Goal: Task Accomplishment & Management: Manage account settings

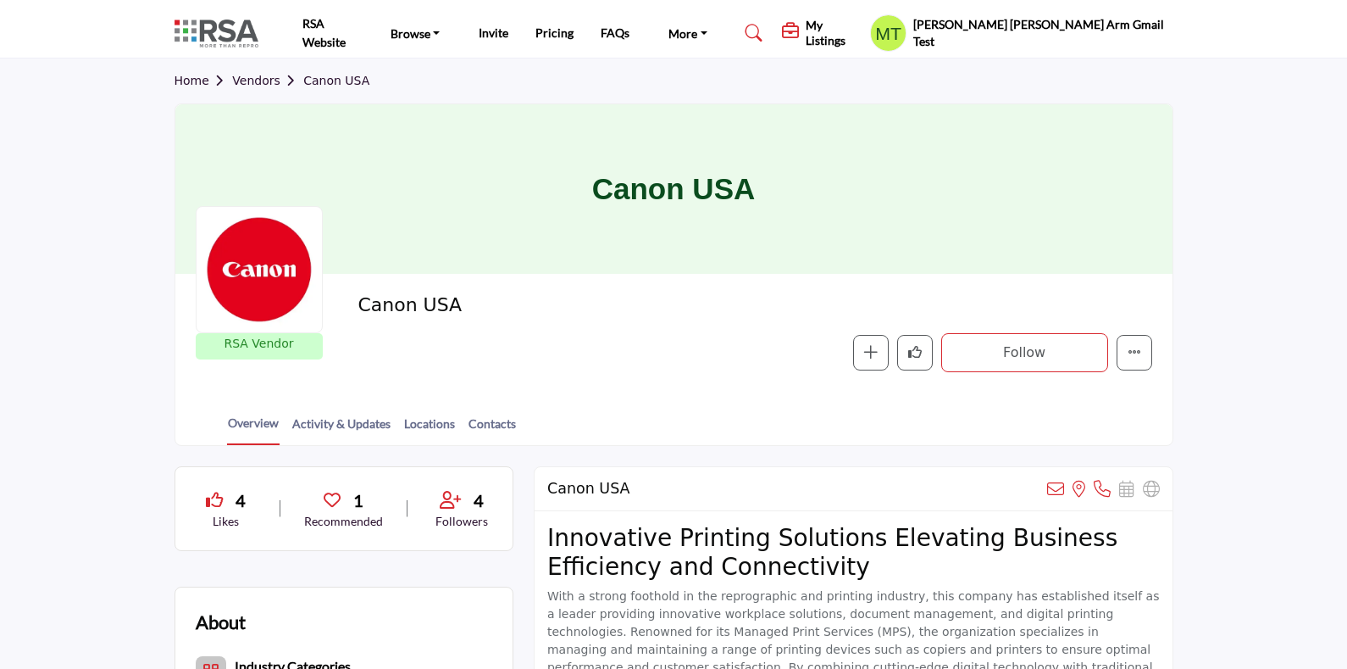
click at [862, 31] on h5 "My Listings" at bounding box center [834, 33] width 56 height 31
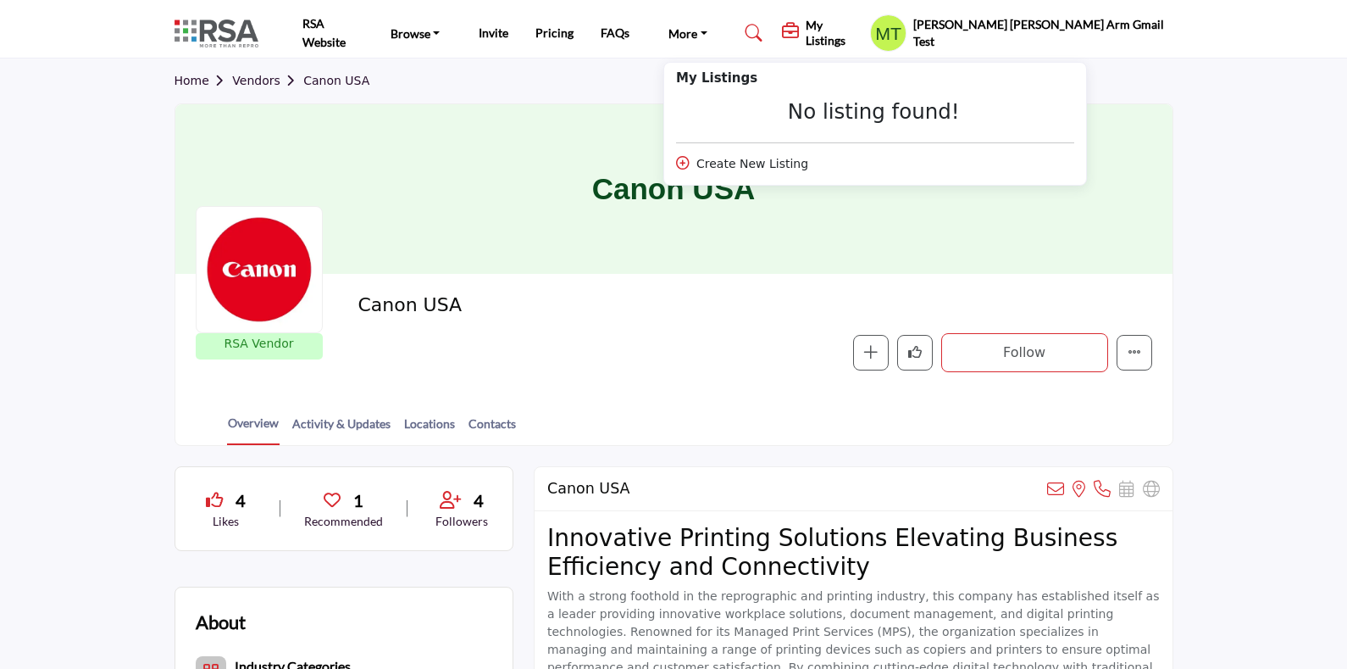
drag, startPoint x: 957, startPoint y: 106, endPoint x: 1043, endPoint y: 74, distance: 92.2
click at [958, 106] on div "No listing found!" at bounding box center [874, 111] width 396 height 25
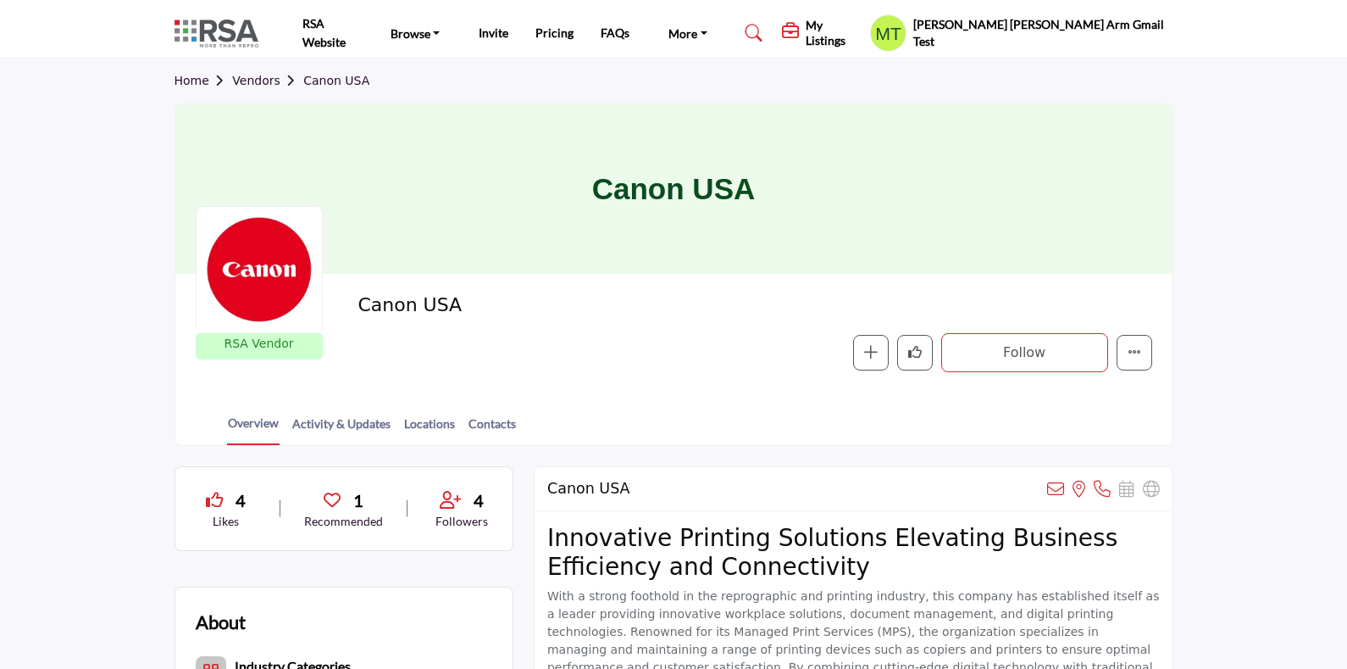
click at [1090, 30] on h5 "[PERSON_NAME] [PERSON_NAME] Arm Gmail Test" at bounding box center [1043, 32] width 260 height 33
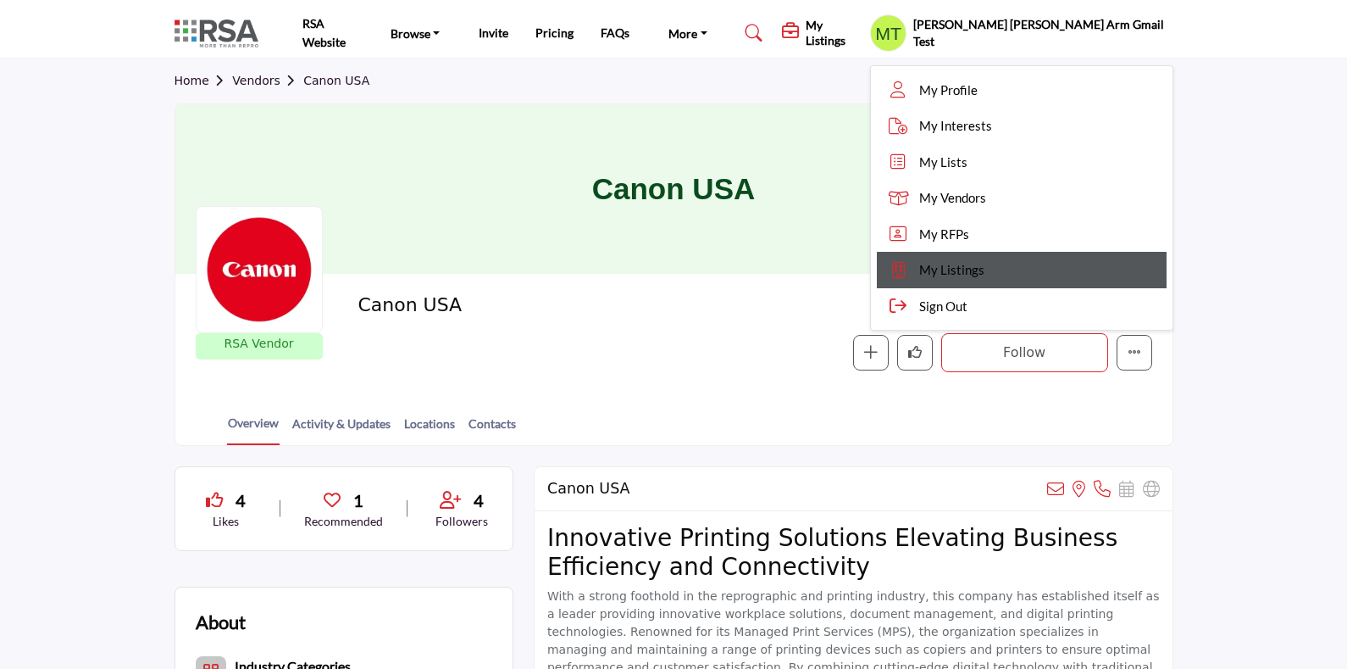
click at [985, 268] on span "My Listings" at bounding box center [951, 269] width 65 height 19
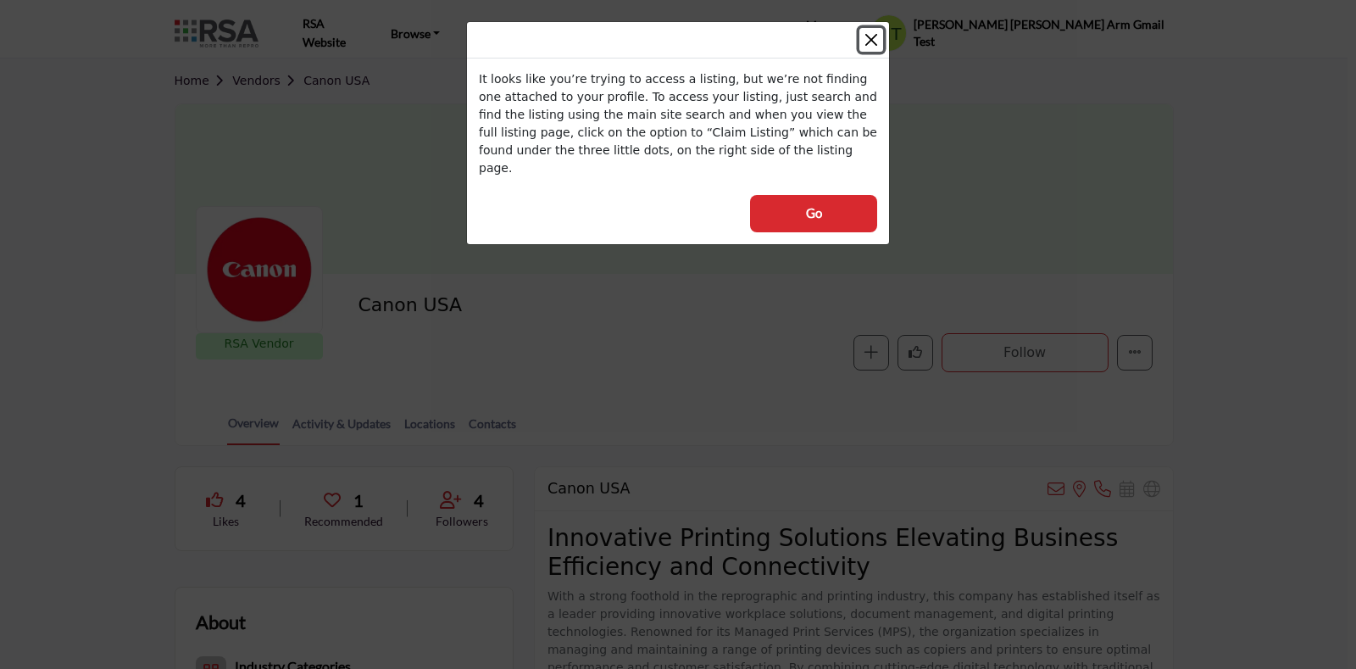
click at [882, 42] on button "Close" at bounding box center [871, 40] width 24 height 24
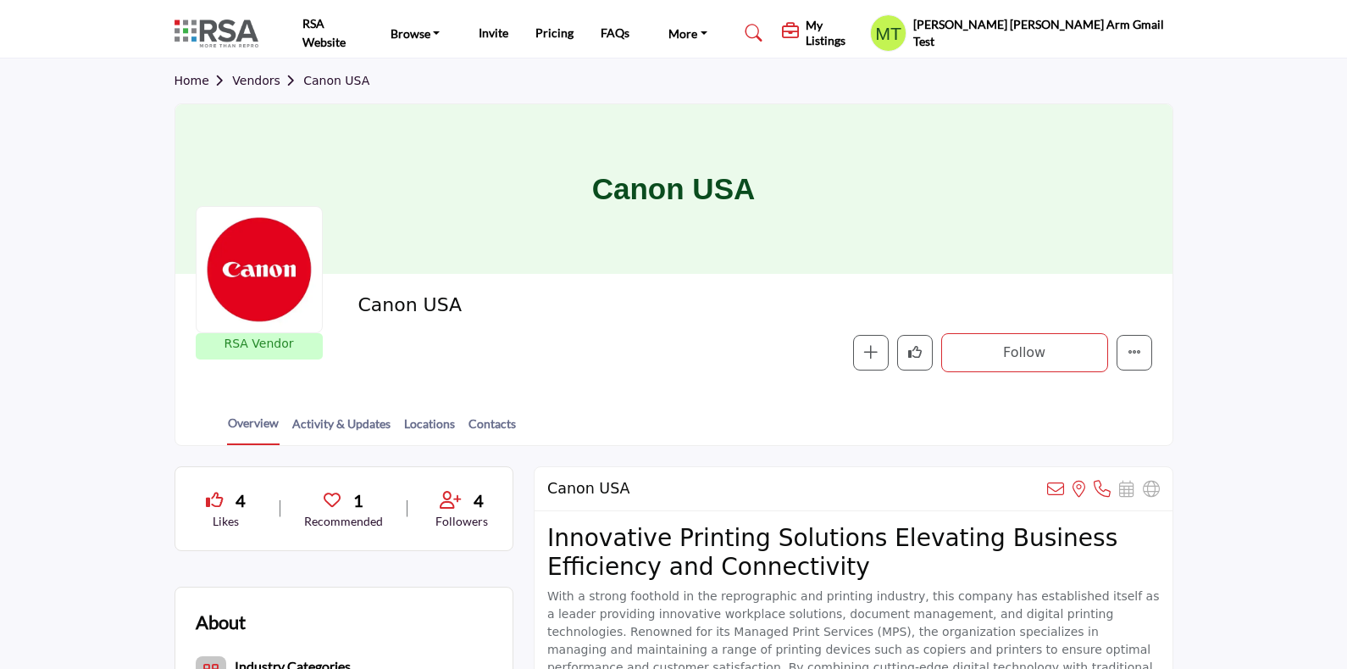
click at [193, 83] on link "Home" at bounding box center [204, 81] width 58 height 14
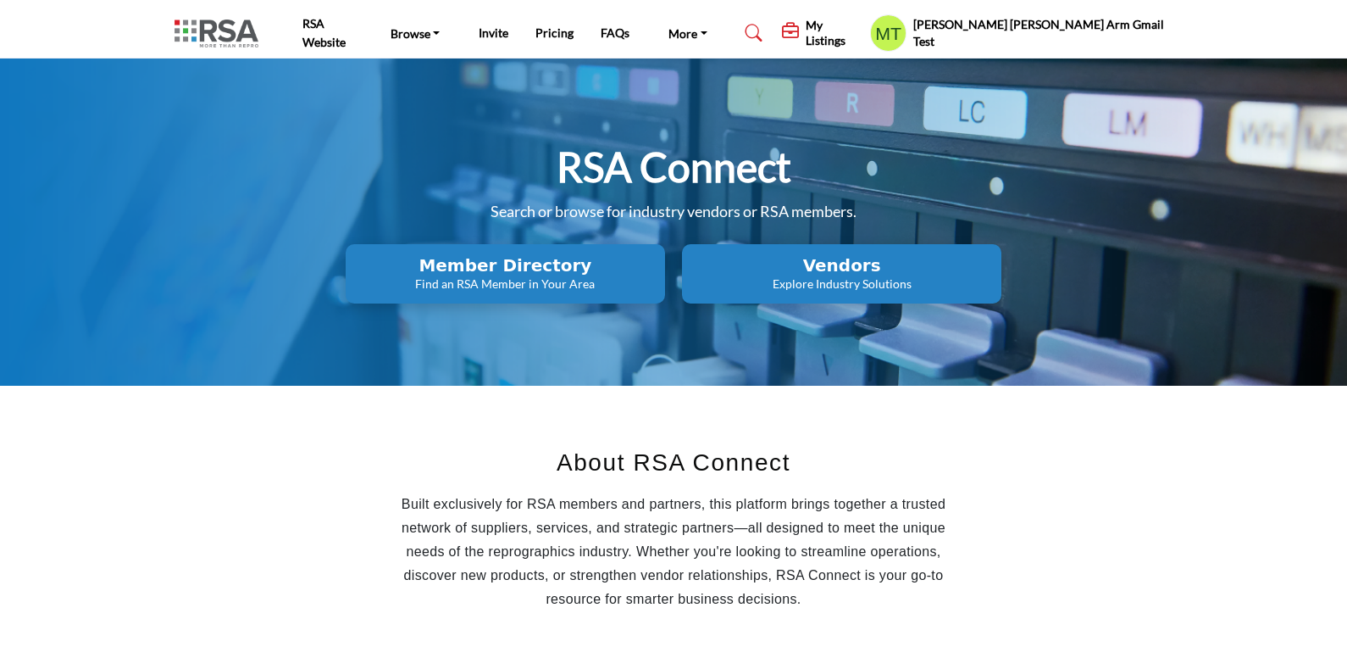
click at [1111, 35] on h5 "[PERSON_NAME] [PERSON_NAME] Arm Gmail Test" at bounding box center [1043, 32] width 260 height 33
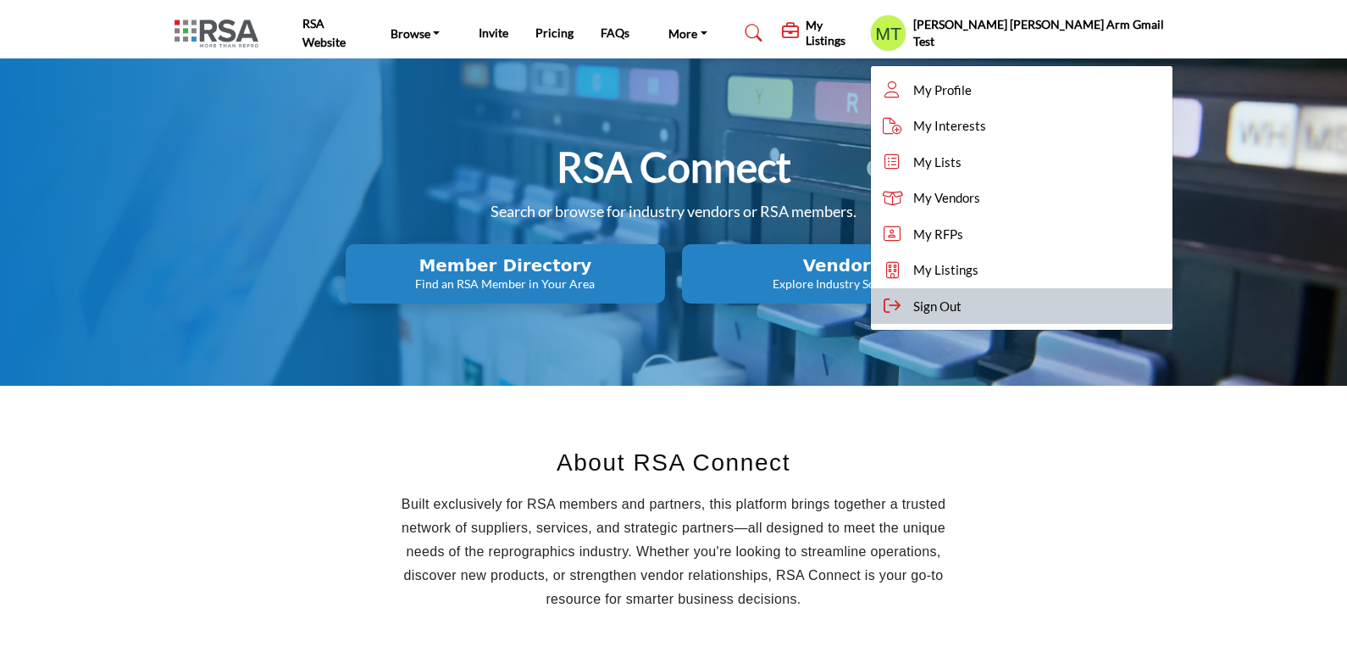
click at [1080, 297] on div "Sign Out" at bounding box center [1021, 306] width 301 height 36
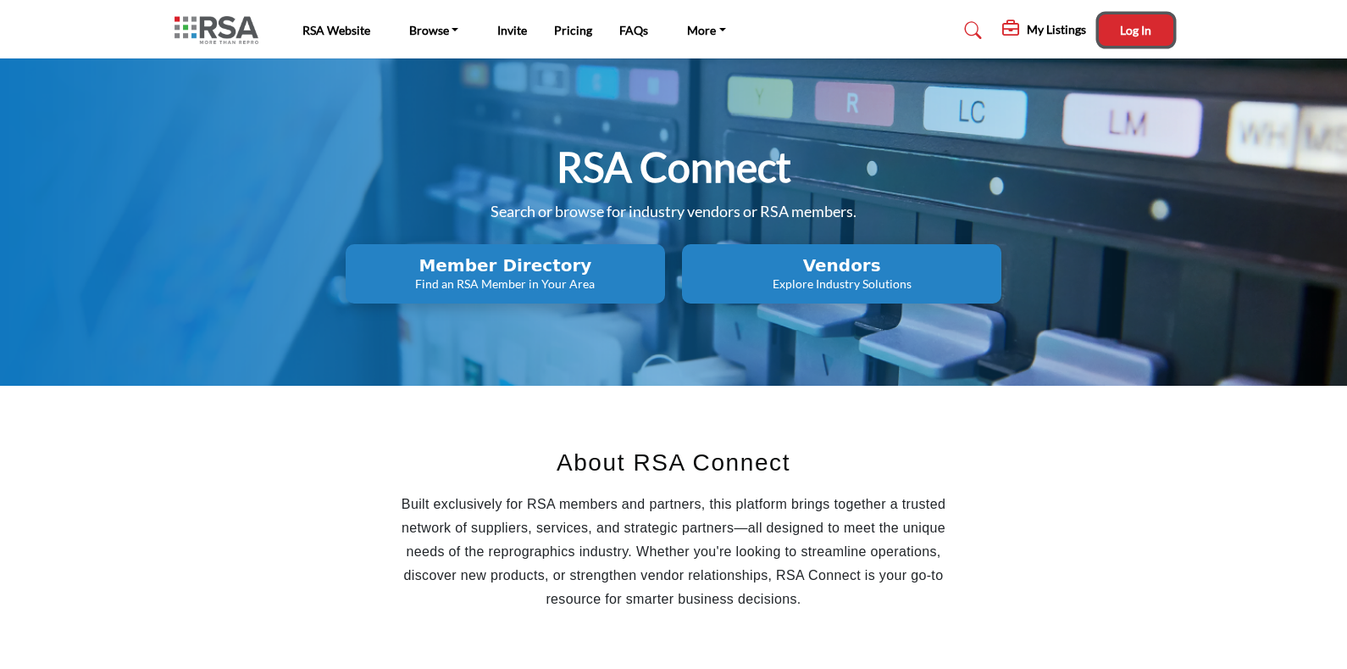
click at [1135, 26] on span "Log In" at bounding box center [1135, 30] width 31 height 14
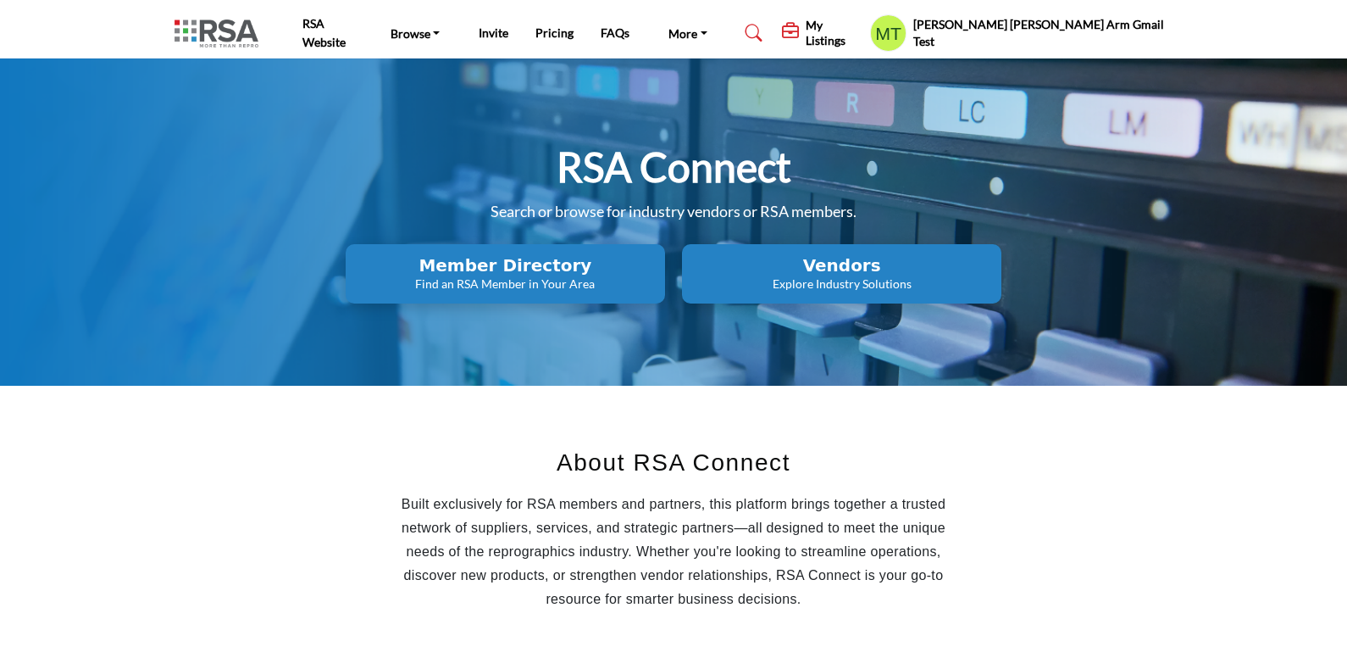
click at [862, 34] on h5 "My Listings" at bounding box center [834, 33] width 56 height 31
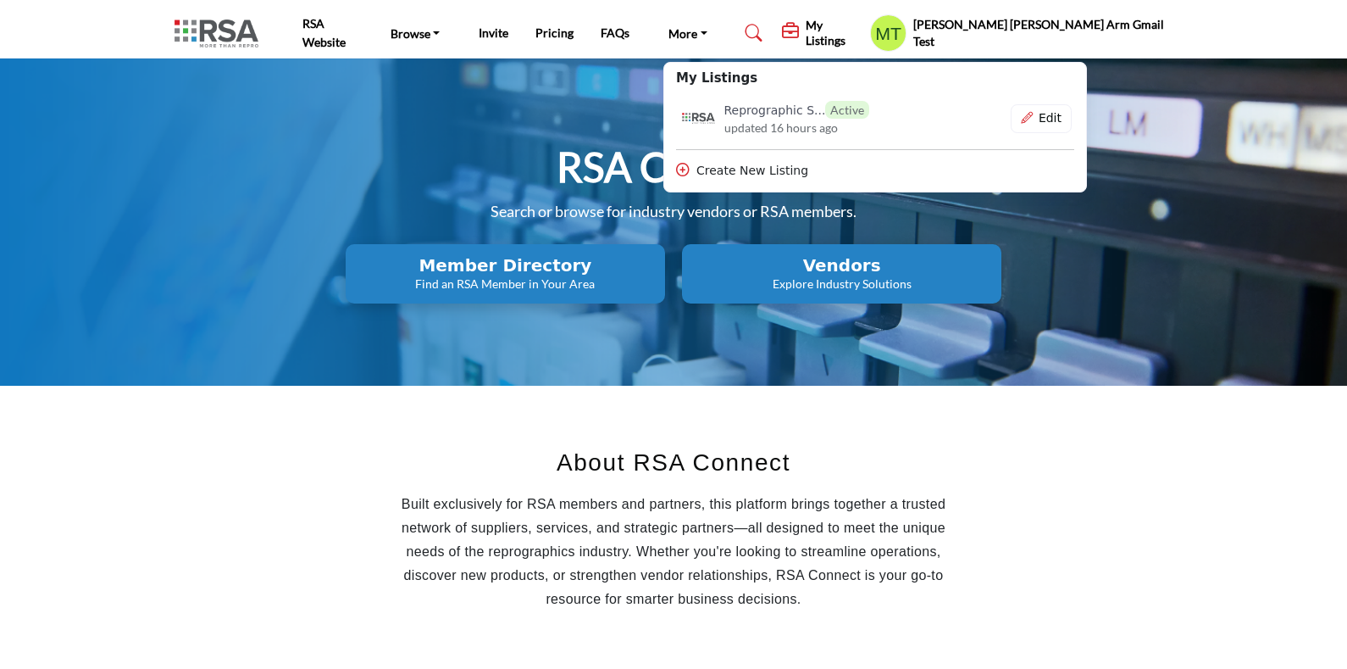
click at [1117, 34] on h5 "[PERSON_NAME] [PERSON_NAME] Arm Gmail Test" at bounding box center [1043, 32] width 260 height 33
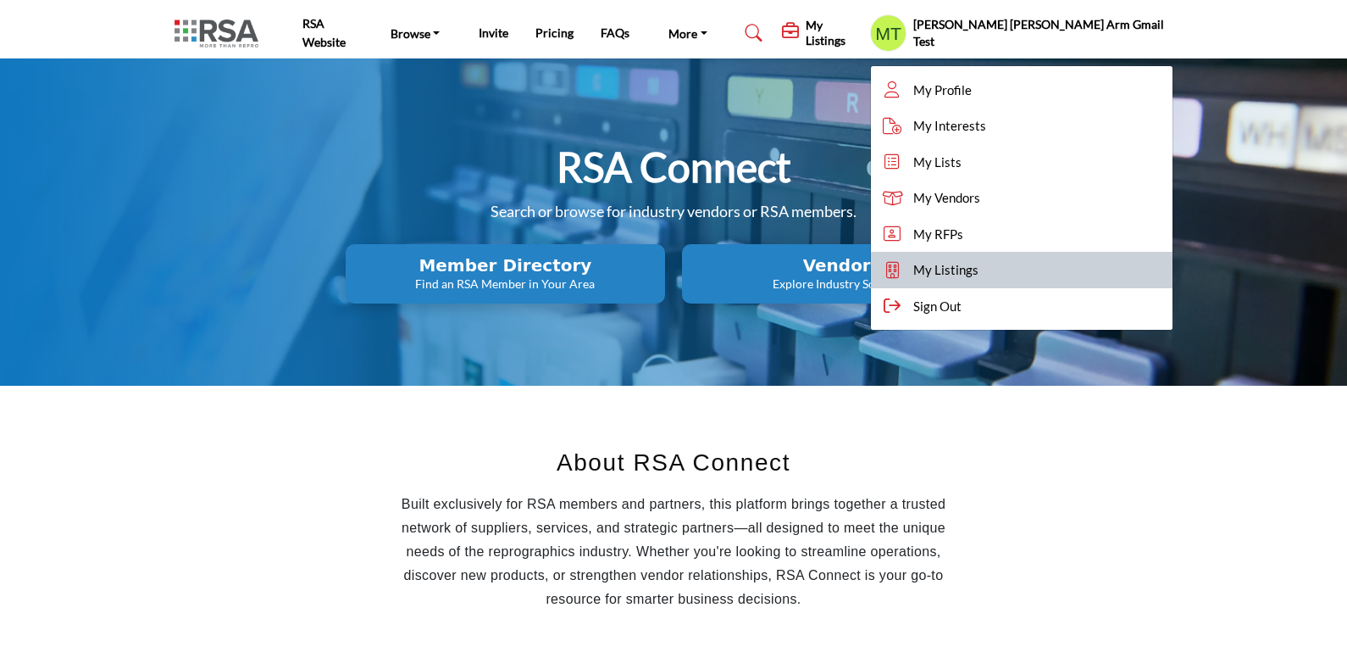
click at [979, 274] on span "My Listings" at bounding box center [945, 269] width 65 height 19
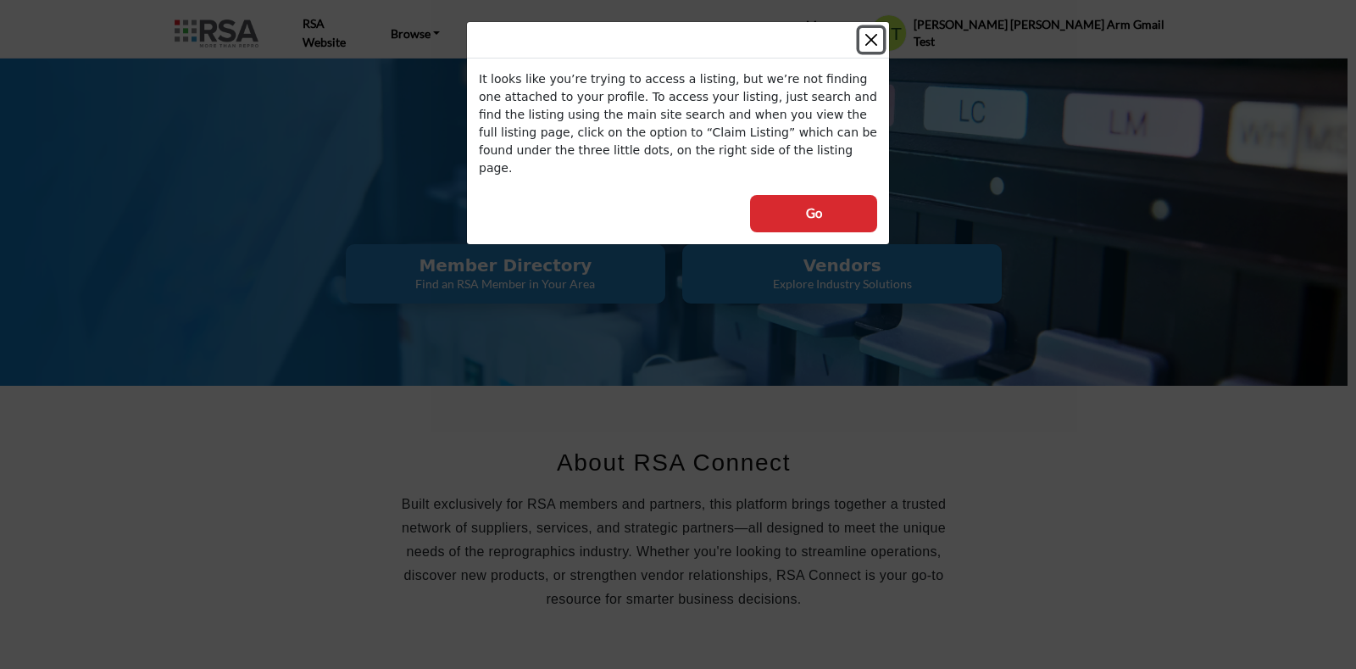
click at [874, 38] on button "Close" at bounding box center [871, 40] width 24 height 24
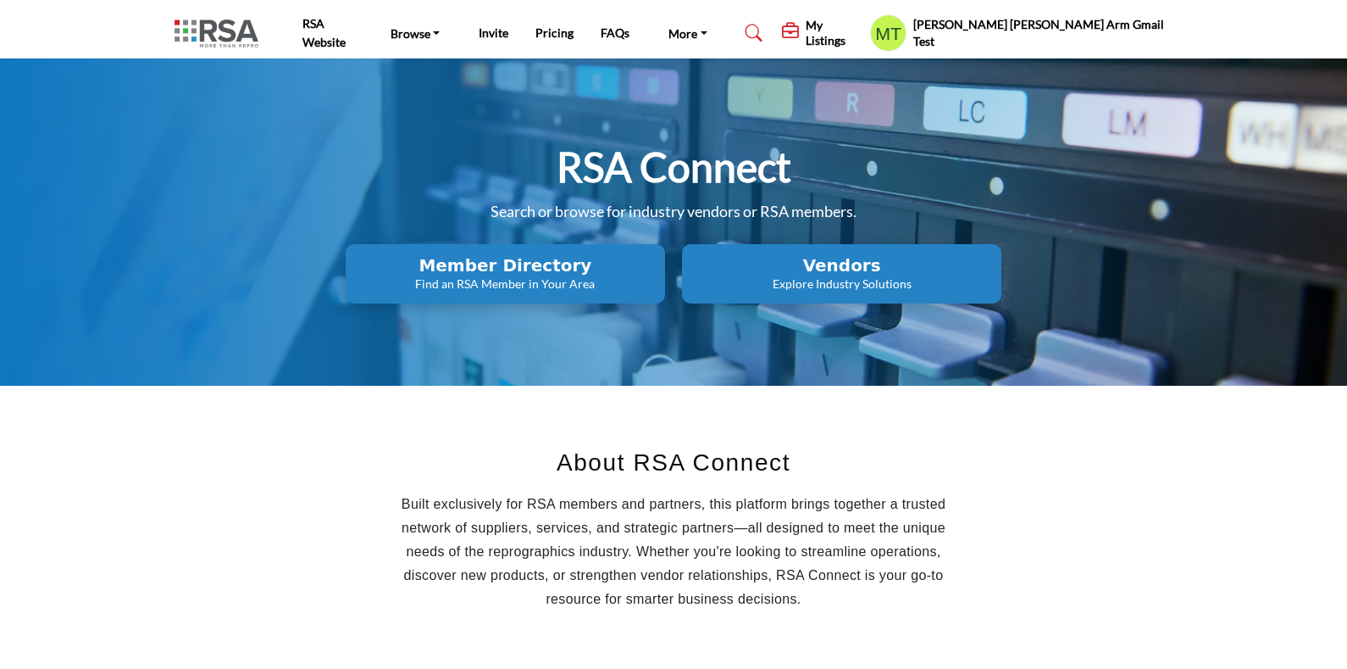
click at [1075, 36] on h5 "[PERSON_NAME] [PERSON_NAME] Arm Gmail Test" at bounding box center [1043, 32] width 260 height 33
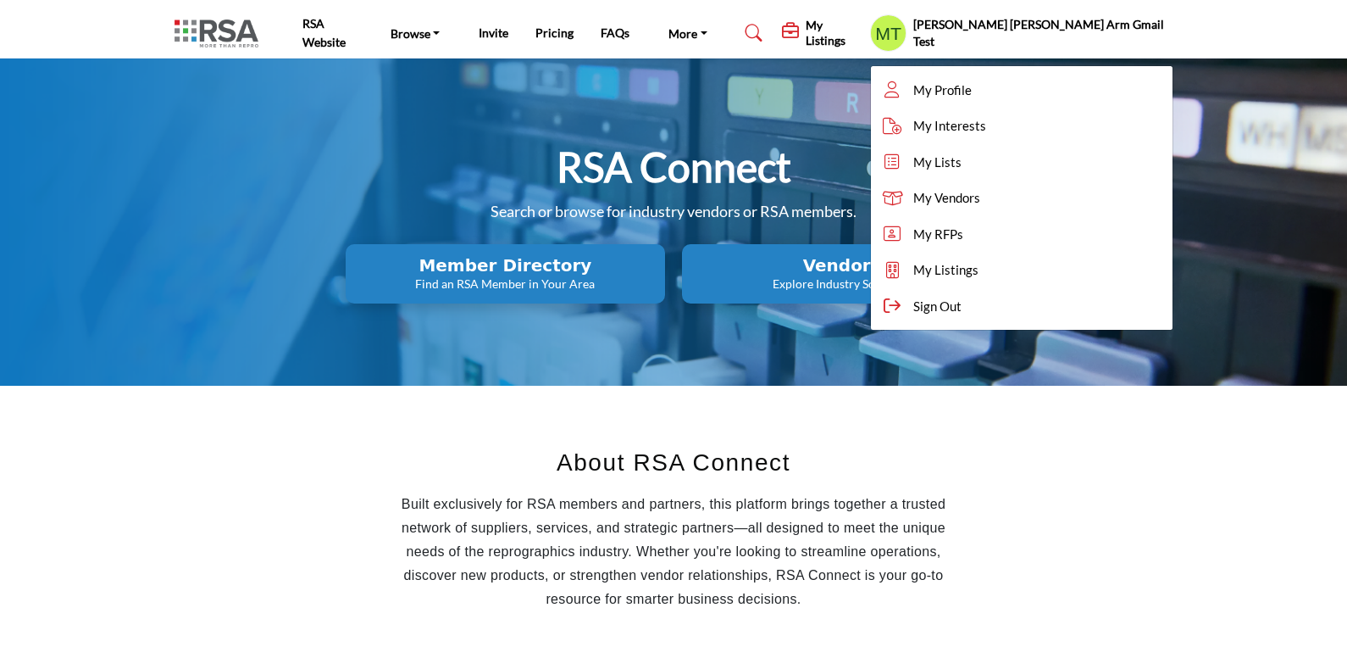
click at [862, 31] on h5 "My Listings" at bounding box center [834, 33] width 56 height 31
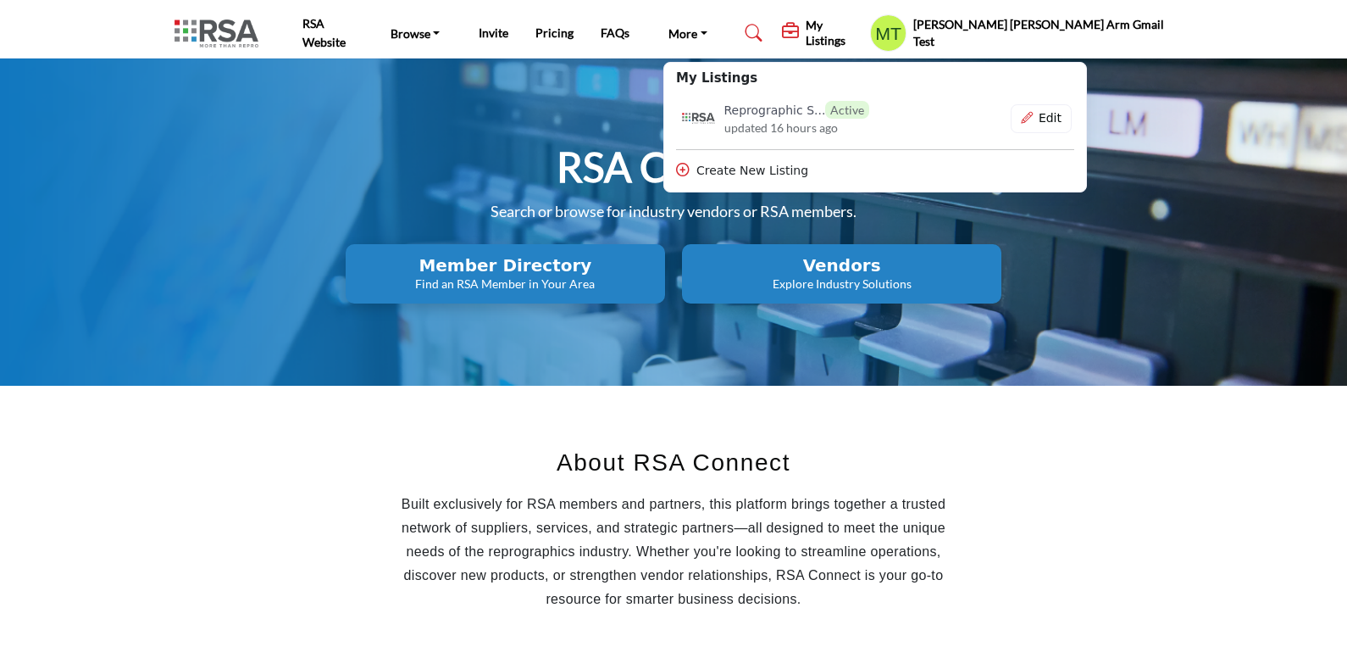
click at [1158, 25] on h5 "[PERSON_NAME] [PERSON_NAME] Arm Gmail Test" at bounding box center [1043, 32] width 260 height 33
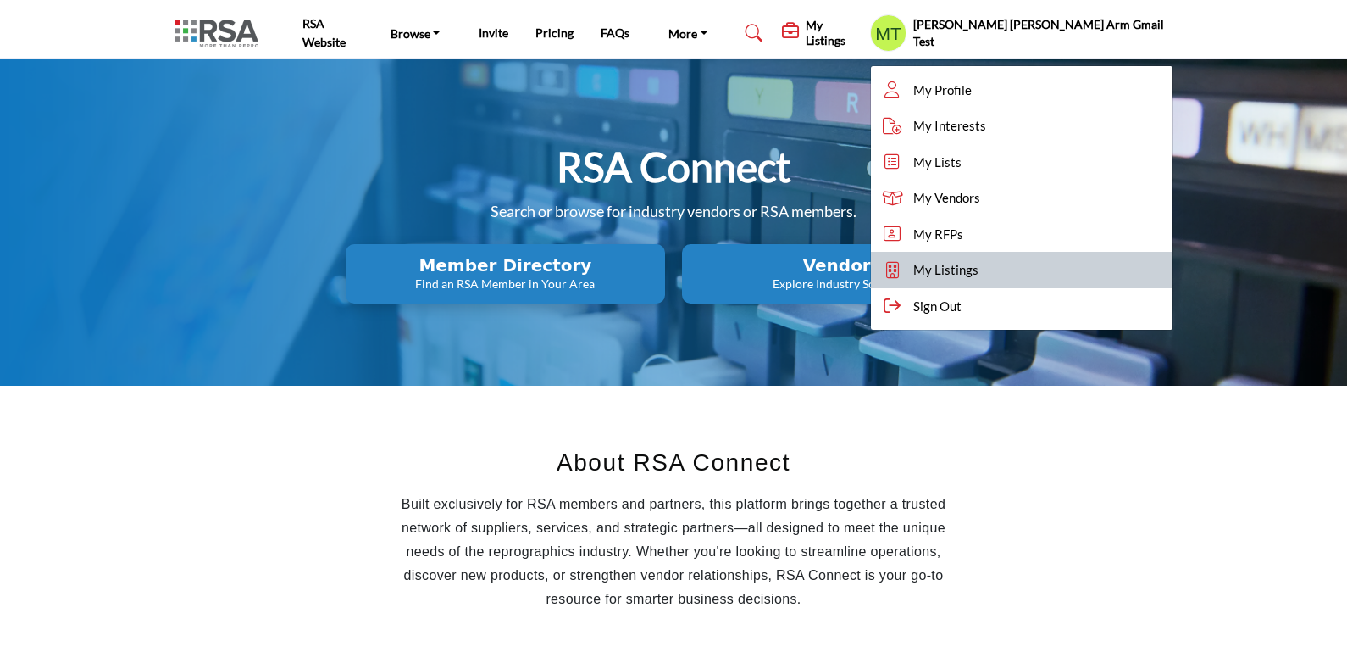
click at [979, 276] on span "My Listings" at bounding box center [945, 269] width 65 height 19
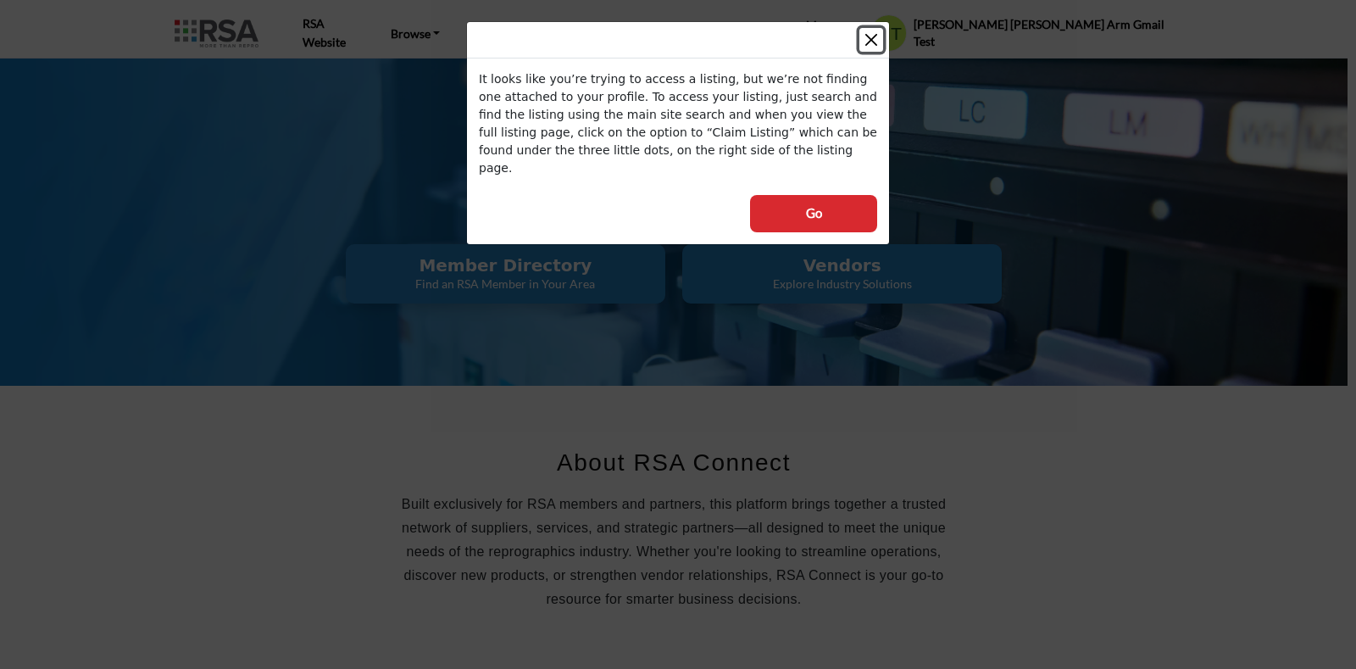
click at [870, 45] on button "Close" at bounding box center [871, 40] width 24 height 24
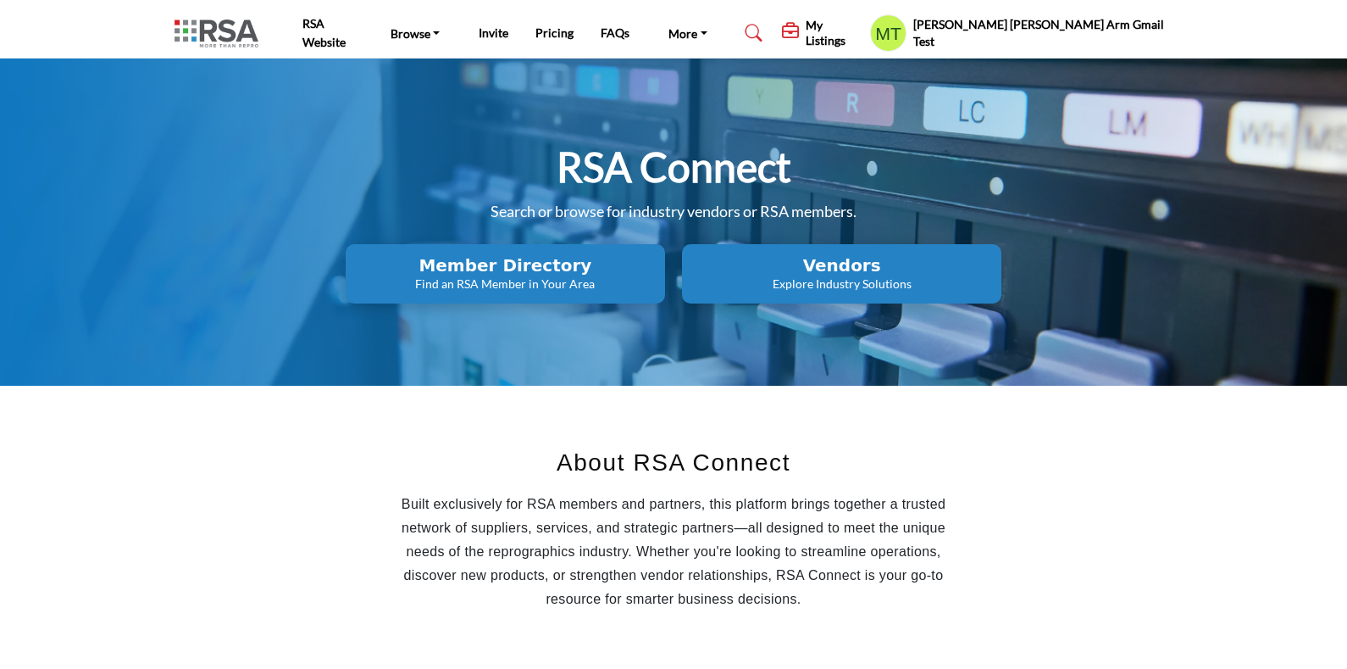
click at [1145, 32] on h5 "[PERSON_NAME] [PERSON_NAME] Arm Gmail Test" at bounding box center [1043, 32] width 260 height 33
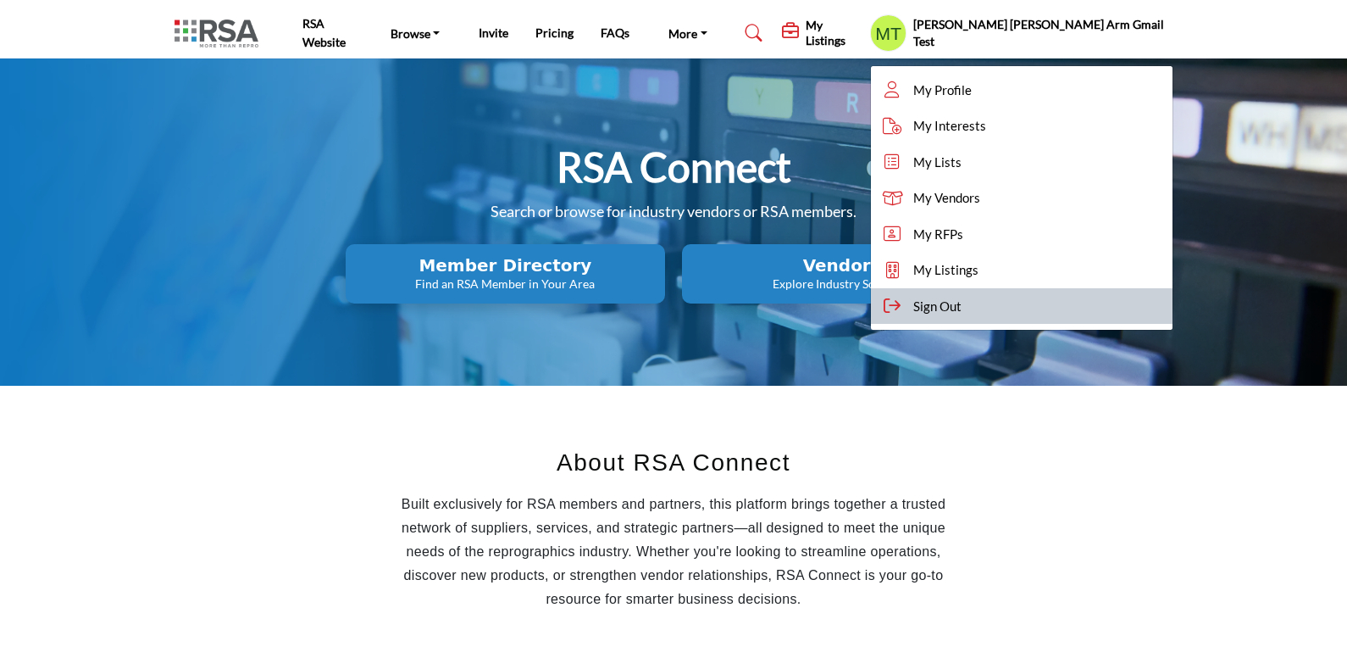
click at [962, 302] on span "Sign Out" at bounding box center [937, 306] width 48 height 19
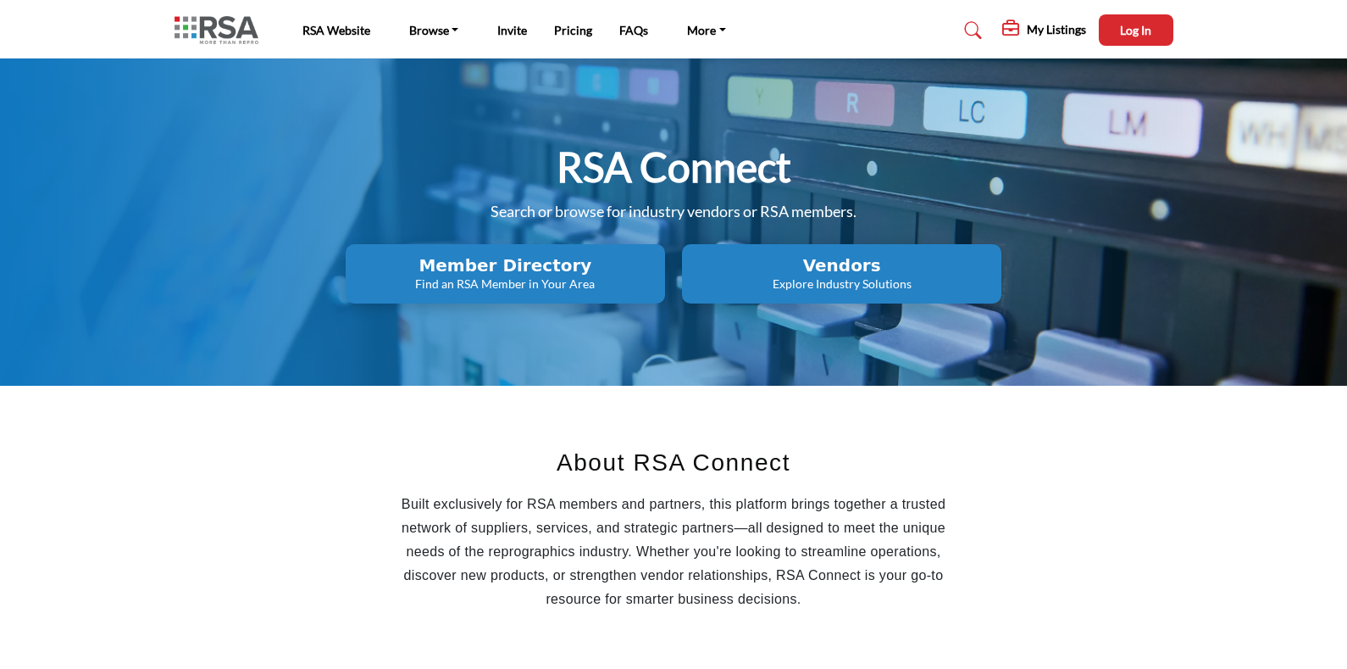
click at [1034, 22] on h5 "My Listings" at bounding box center [1056, 29] width 59 height 15
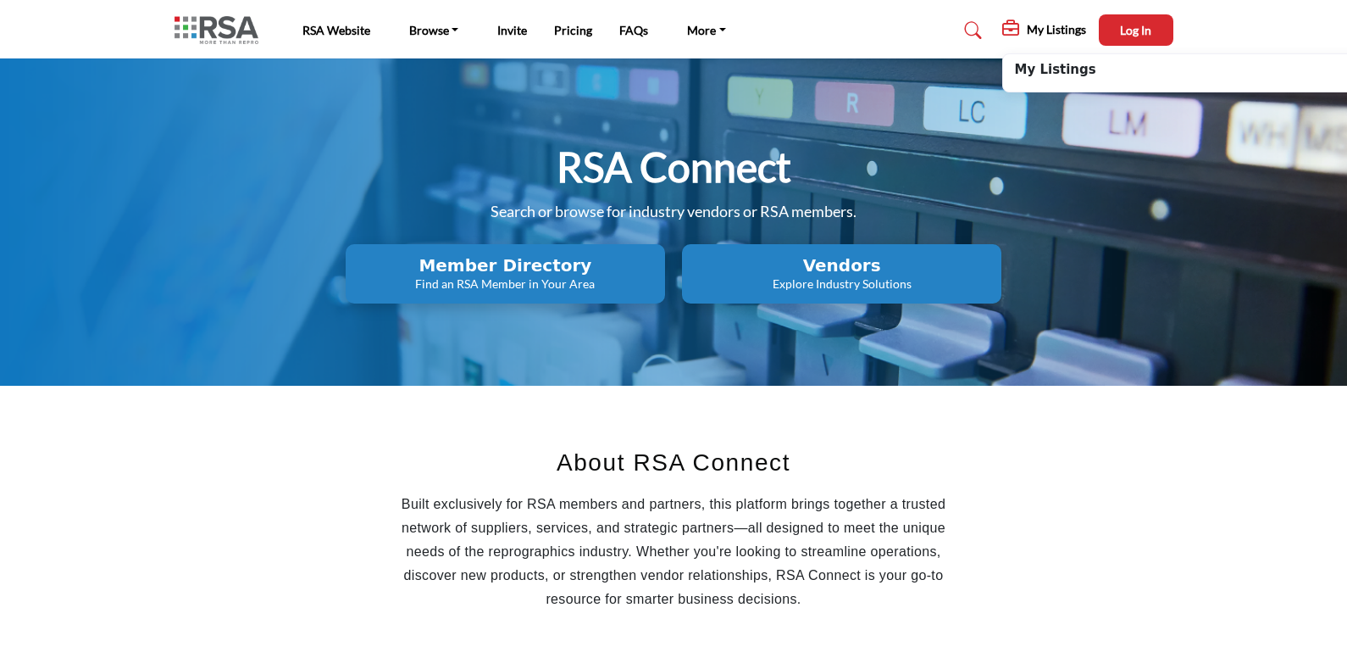
click at [1041, 26] on h5 "My Listings" at bounding box center [1056, 29] width 59 height 15
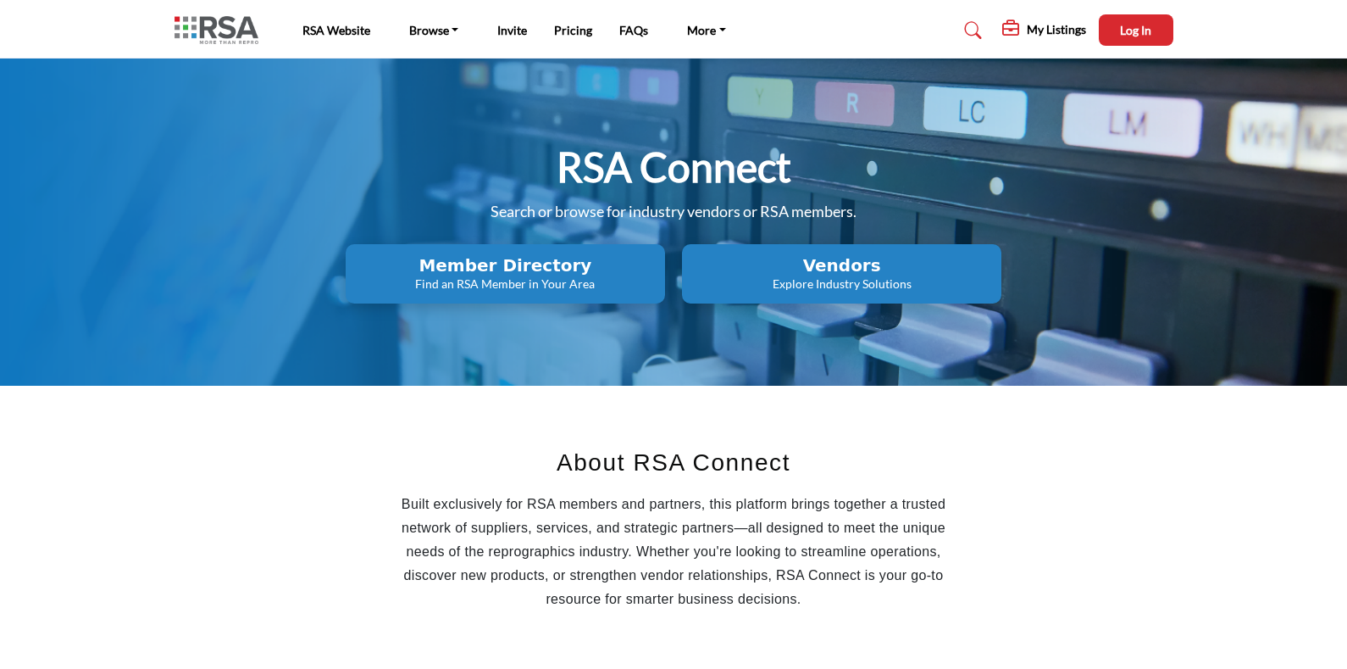
click at [1029, 25] on h5 "My Listings" at bounding box center [1056, 29] width 59 height 15
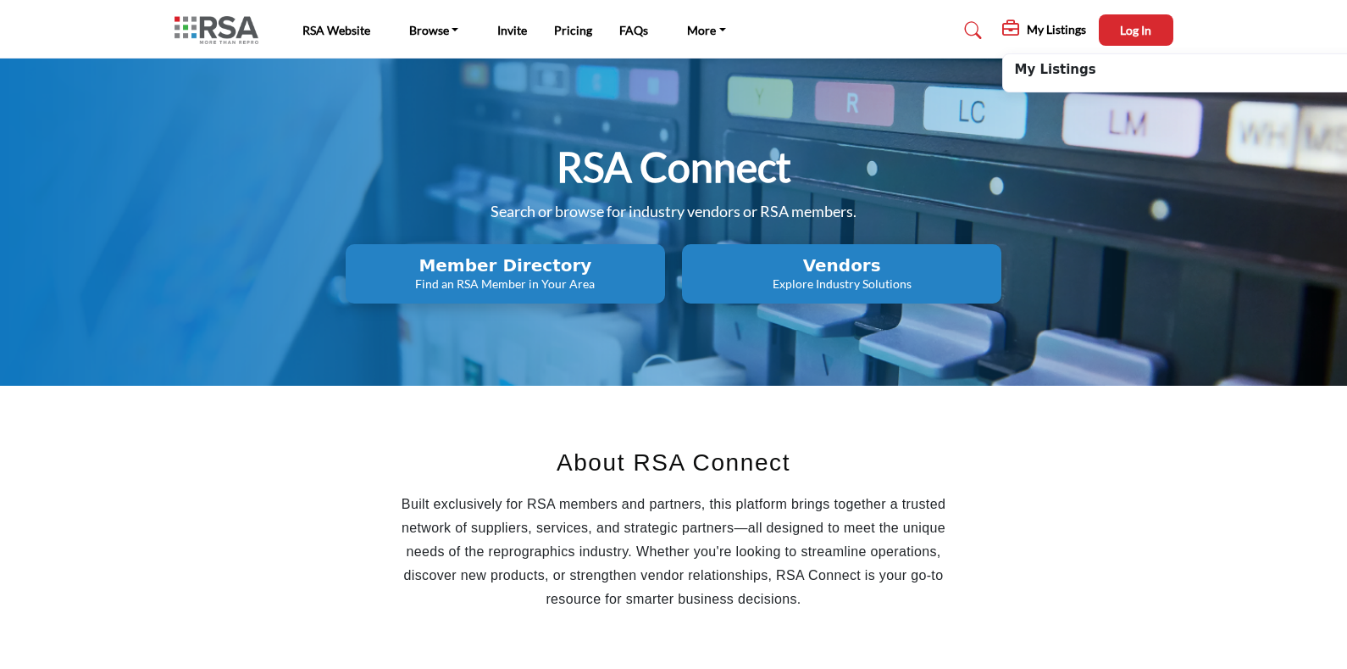
click at [1055, 78] on b "My Listings" at bounding box center [1055, 69] width 81 height 19
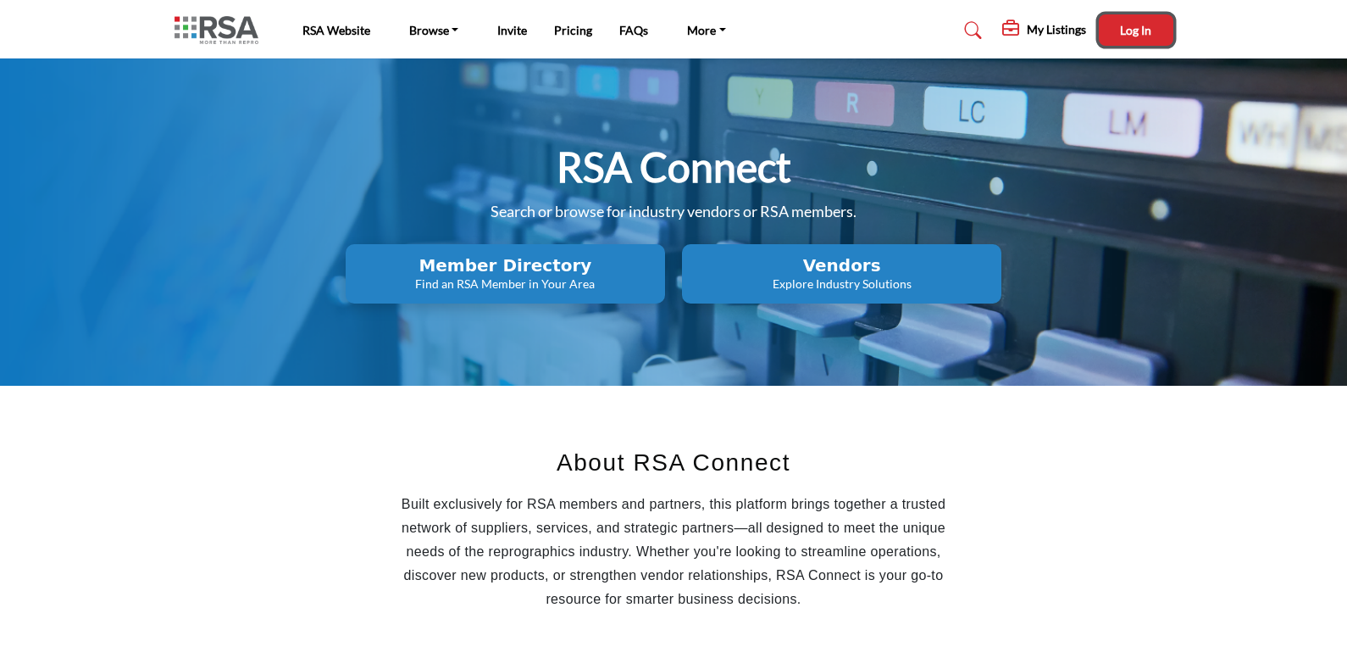
click at [1137, 33] on span "Log In" at bounding box center [1135, 30] width 31 height 14
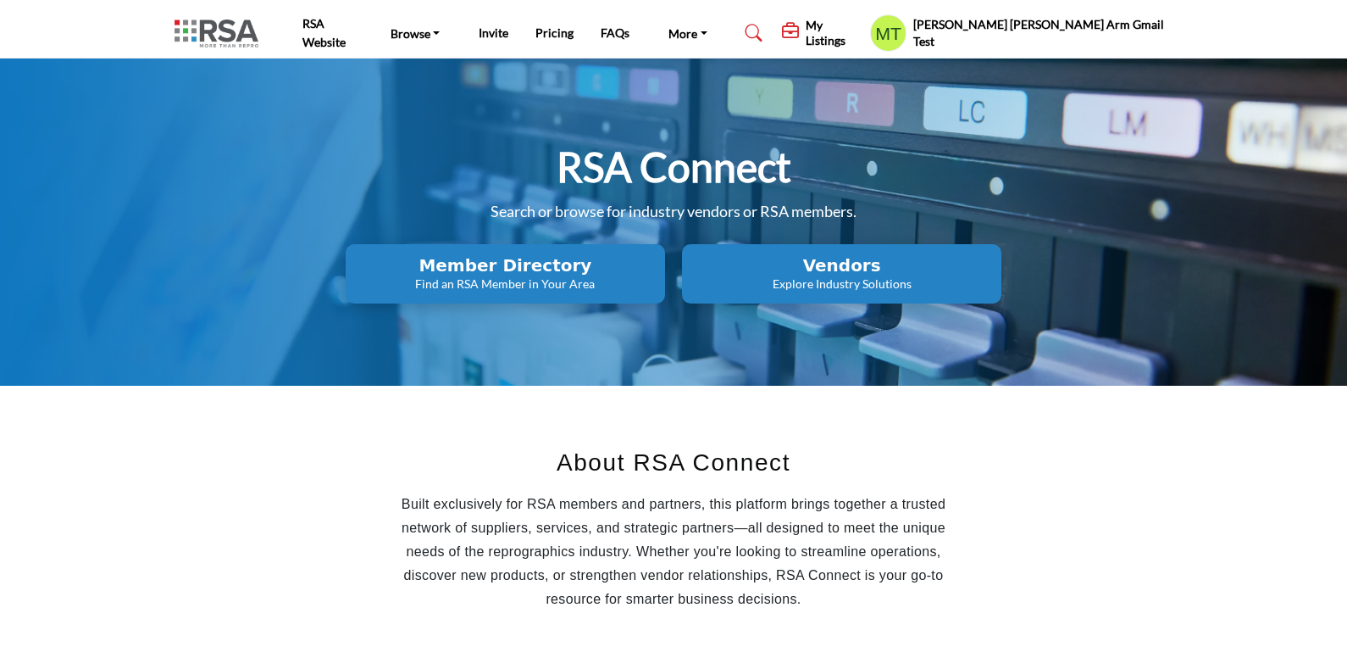
click at [862, 34] on h5 "My Listings" at bounding box center [834, 33] width 56 height 31
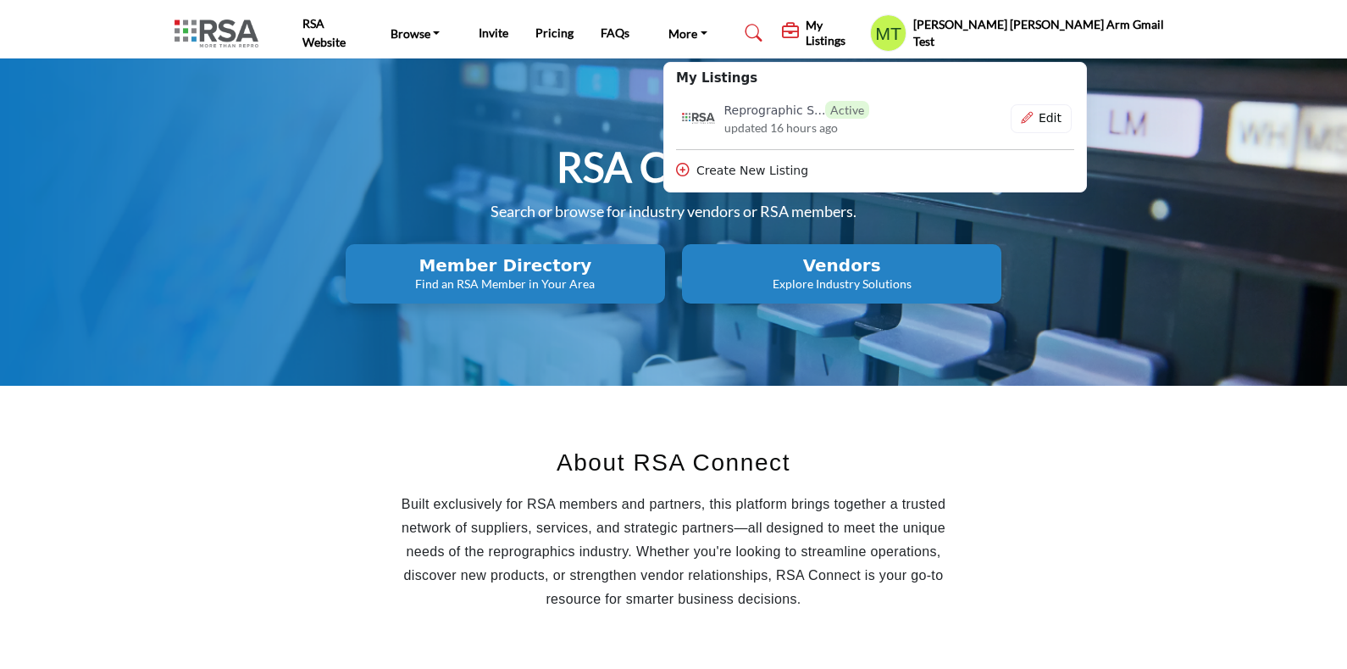
click at [1160, 31] on h5 "[PERSON_NAME] [PERSON_NAME] Arm Gmail Test" at bounding box center [1043, 32] width 260 height 33
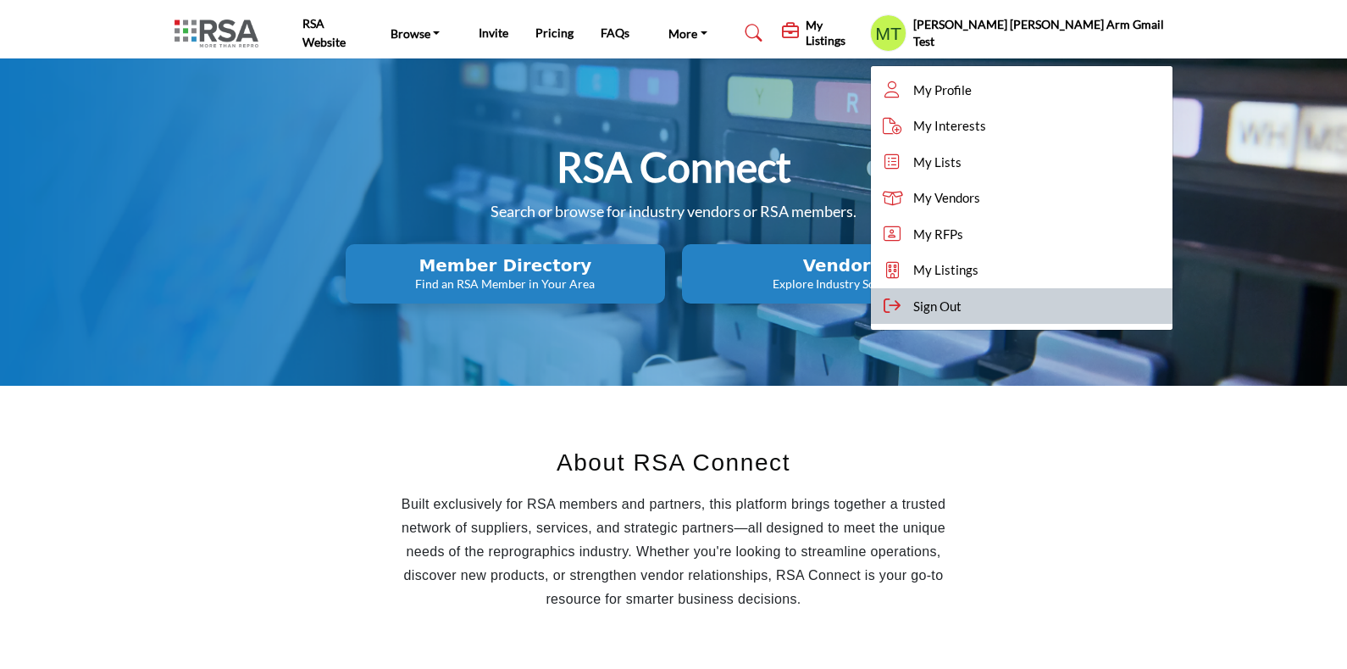
click at [962, 310] on span "Sign Out" at bounding box center [937, 306] width 48 height 19
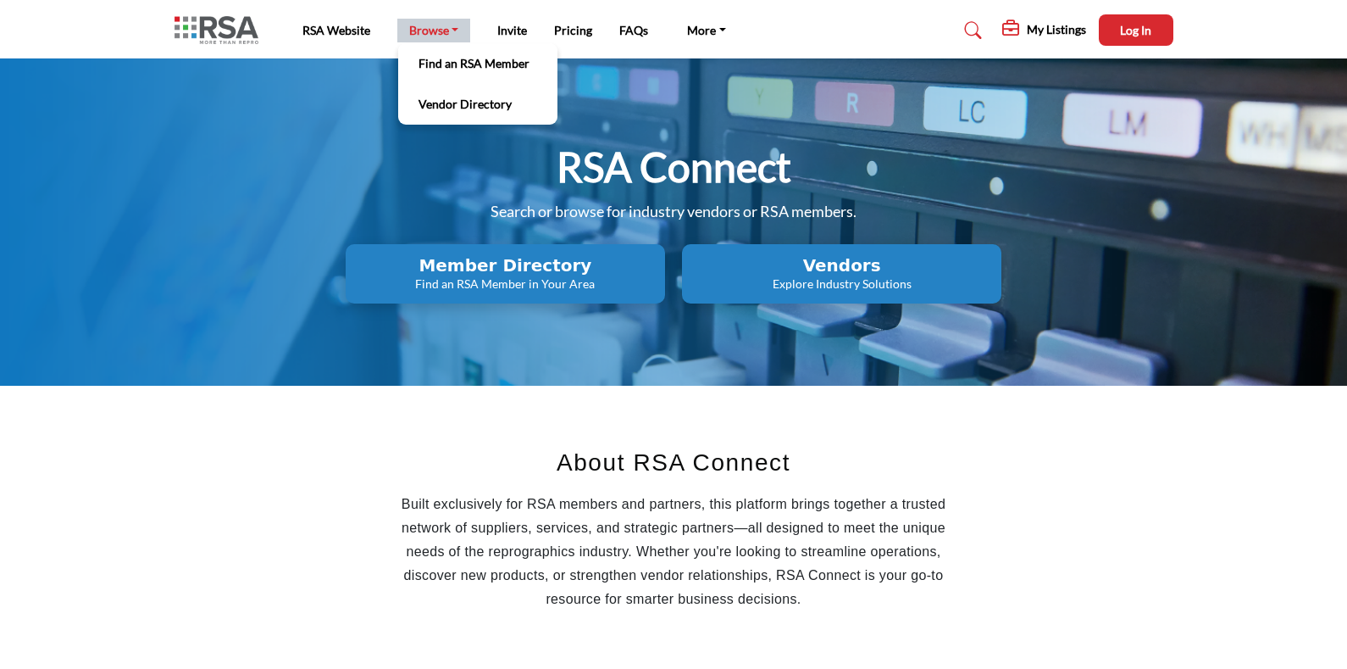
click at [441, 30] on link "Browse" at bounding box center [434, 31] width 74 height 24
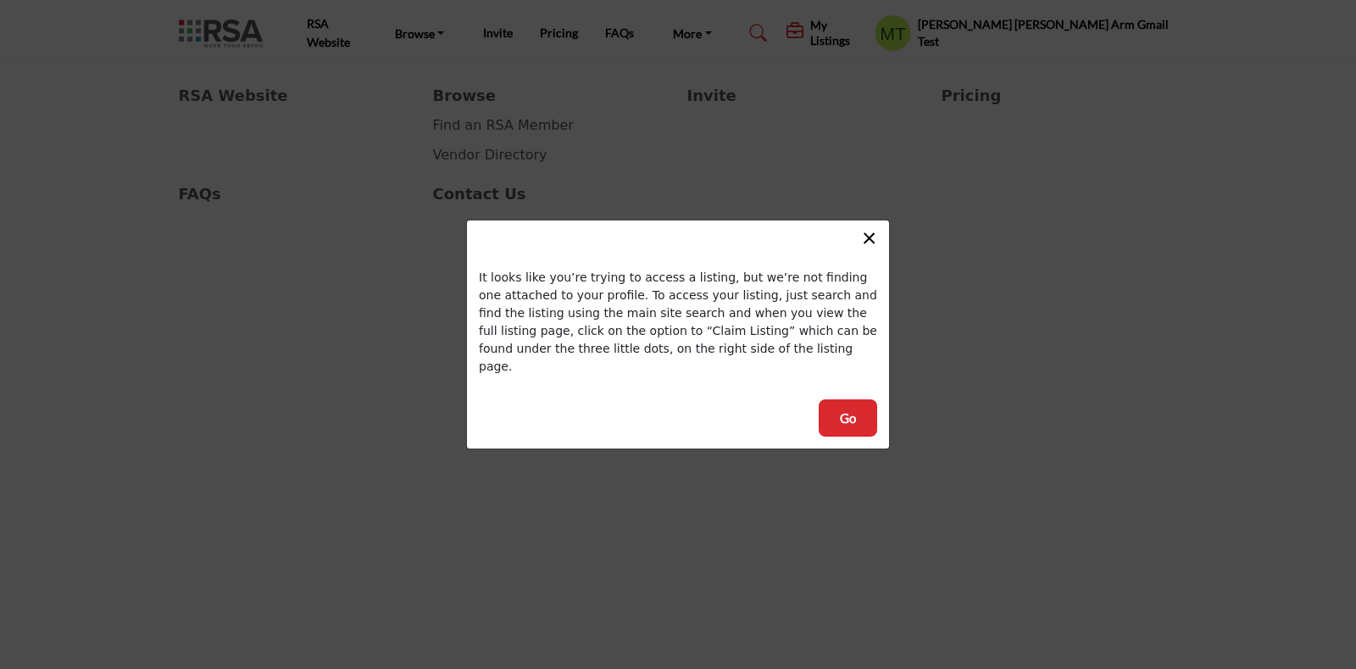
click at [1076, 263] on div "× It looks like you’re trying to access a listing, but we’re not finding one at…" at bounding box center [678, 334] width 1356 height 669
click at [871, 242] on button "×" at bounding box center [869, 236] width 25 height 32
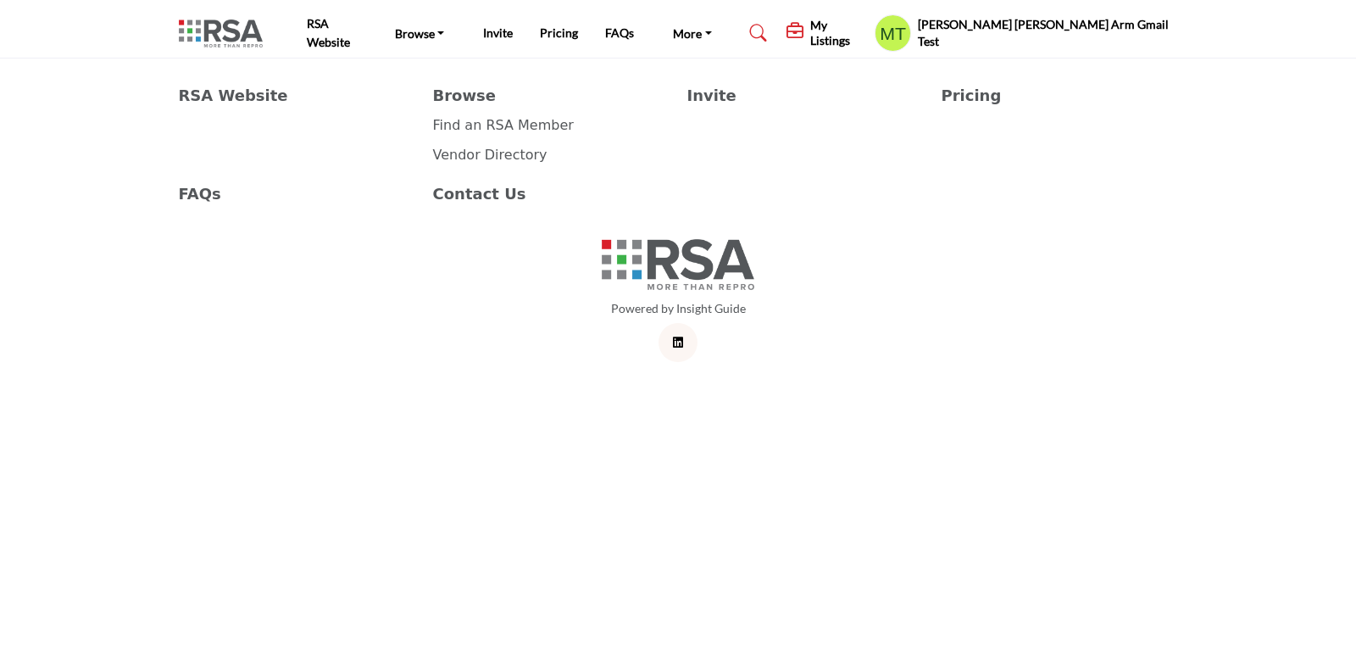
click at [866, 32] on h5 "My Listings" at bounding box center [838, 33] width 56 height 31
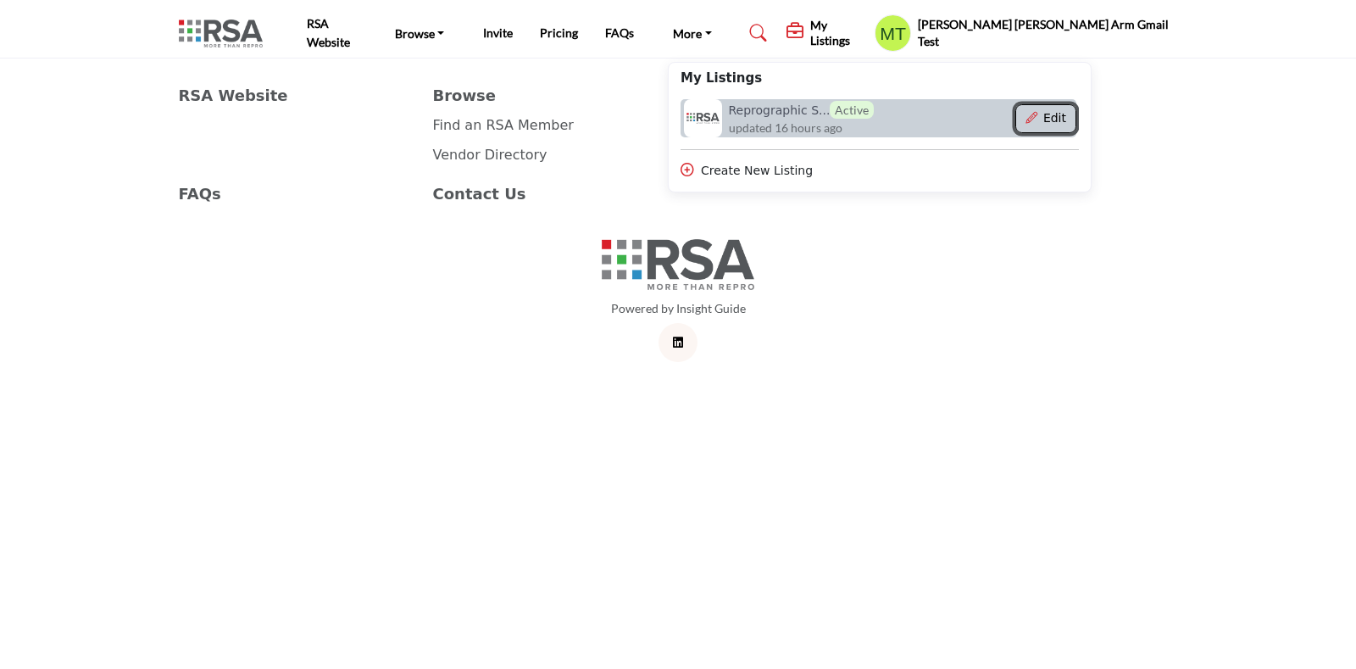
click at [1075, 115] on button "Edit" at bounding box center [1045, 118] width 60 height 29
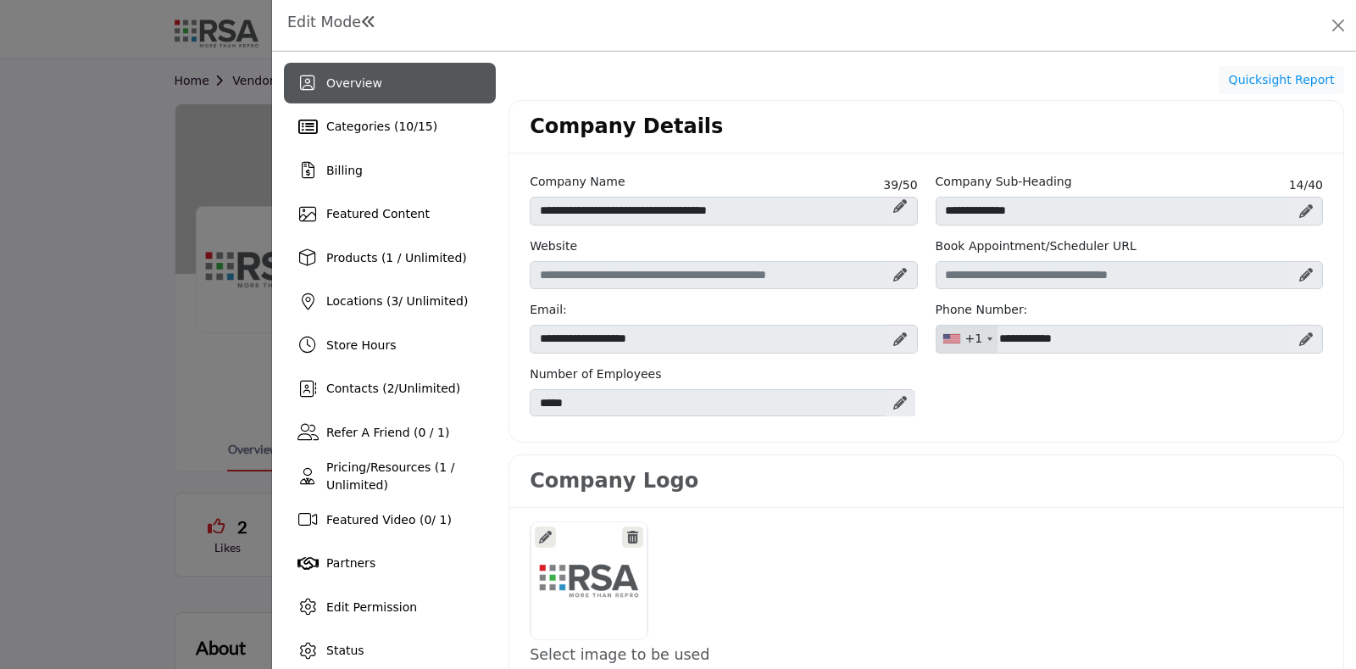
click at [315, 18] on h1 "Edit Mode" at bounding box center [331, 23] width 89 height 18
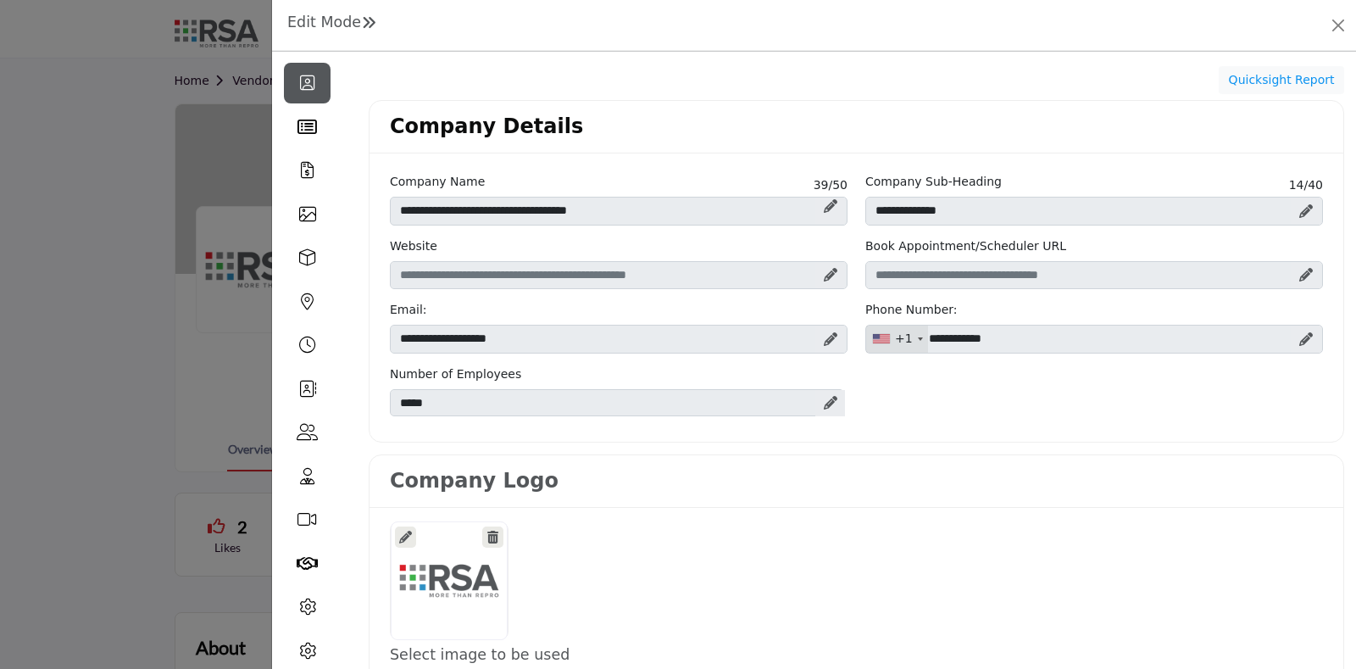
click at [339, 29] on h1 "Edit Mode" at bounding box center [331, 23] width 89 height 18
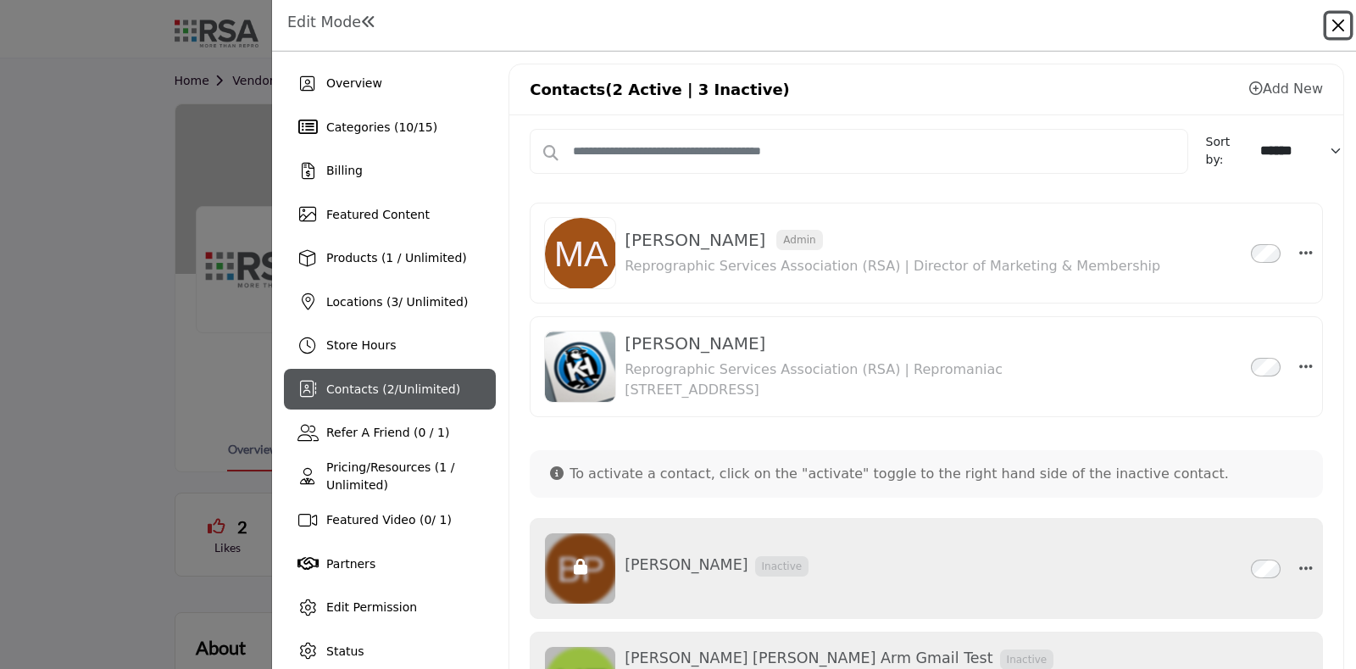
click at [1341, 25] on button "Close" at bounding box center [1338, 26] width 24 height 24
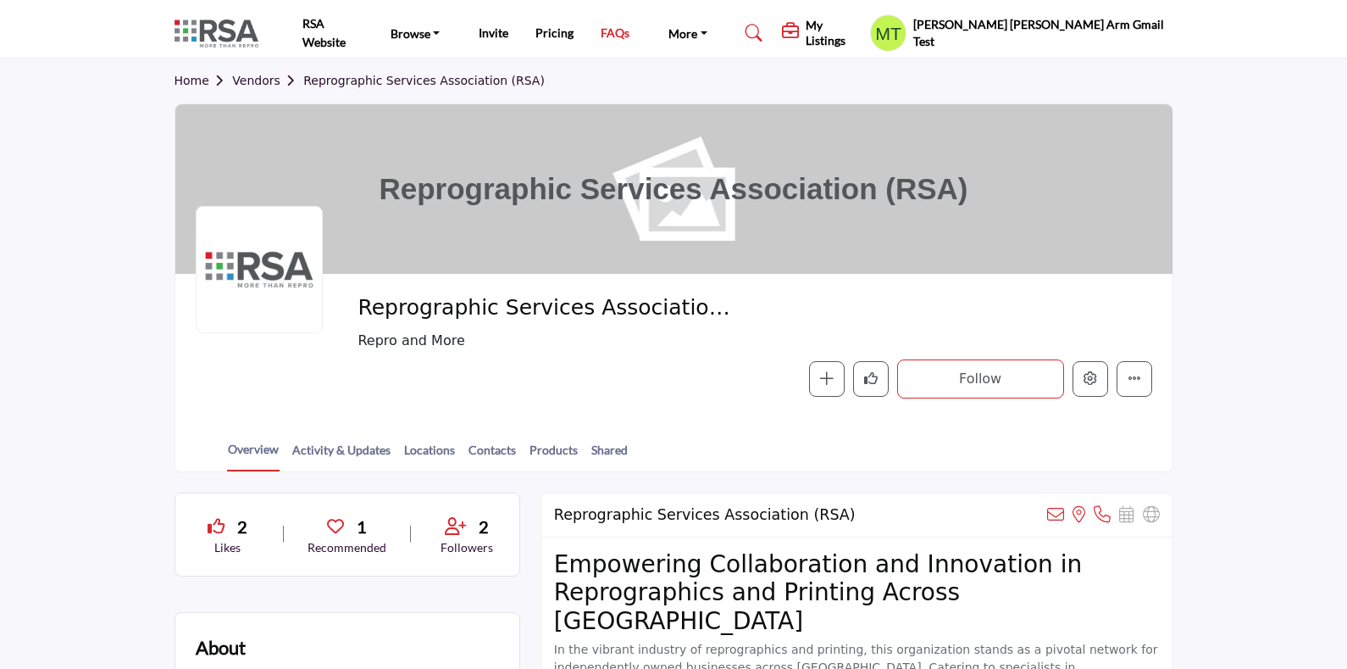
click at [628, 25] on link "FAQs" at bounding box center [615, 32] width 29 height 14
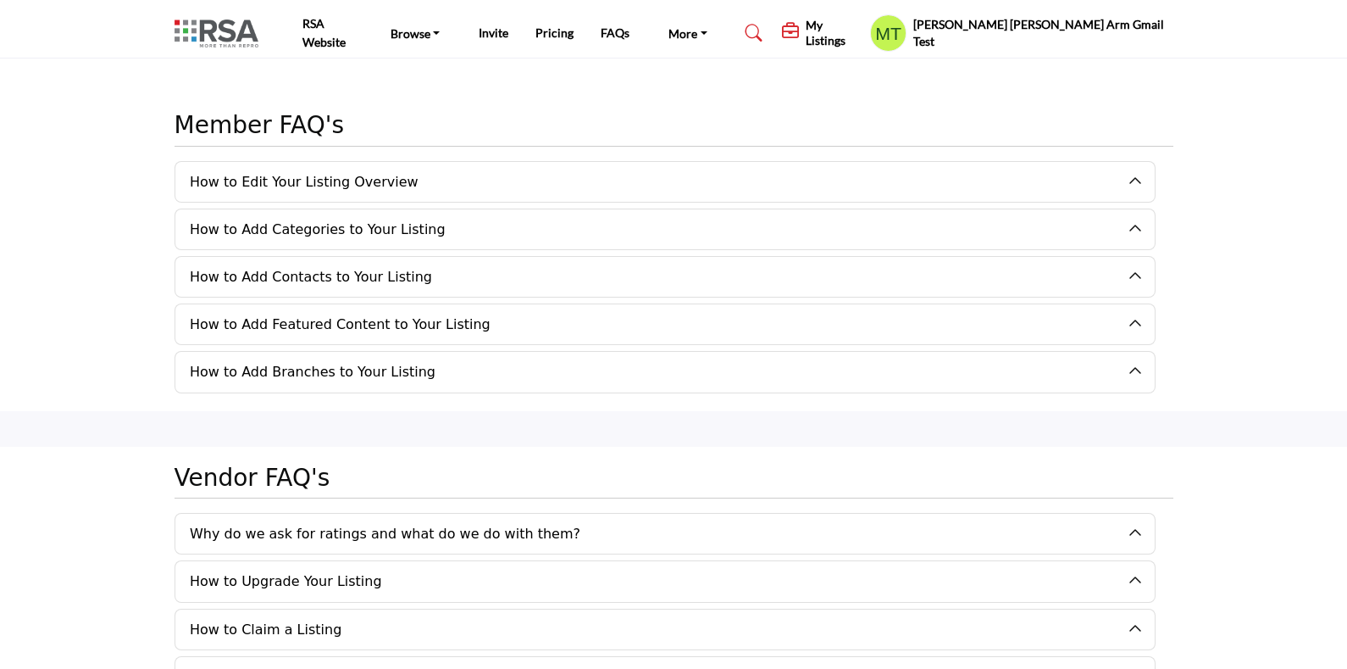
click at [1130, 176] on h2 "How to Edit Your Listing Overview" at bounding box center [665, 182] width 980 height 40
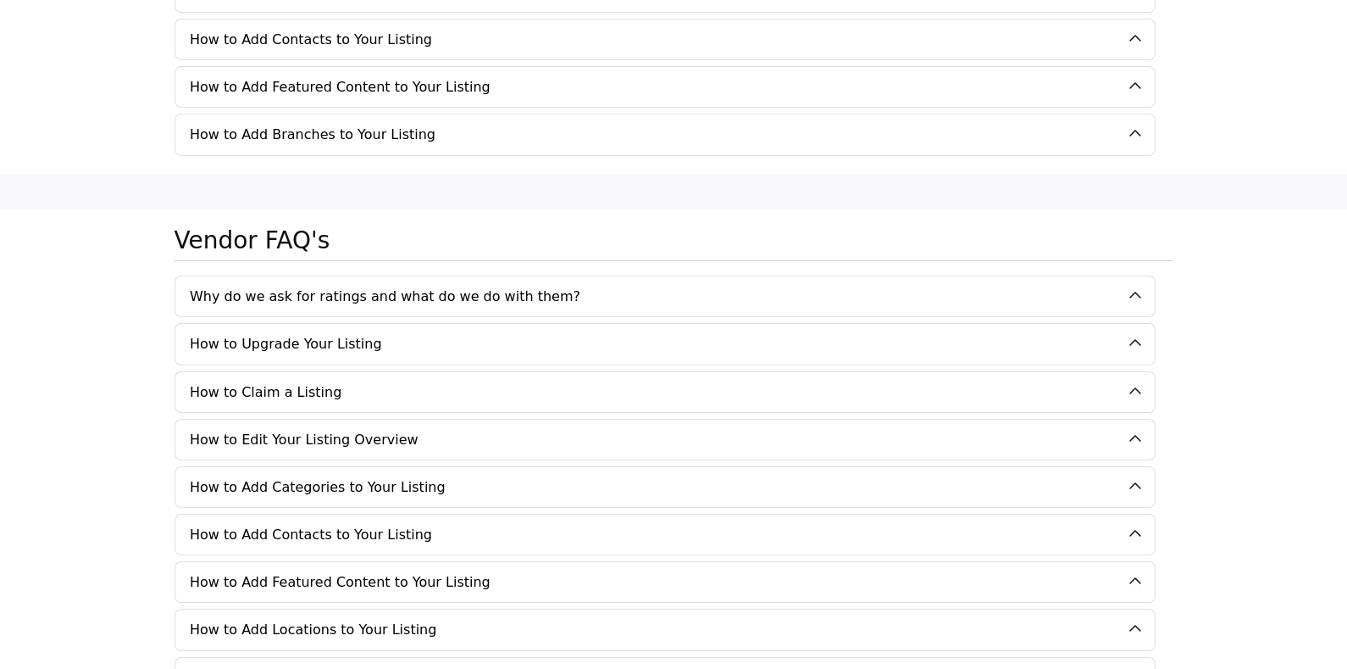
scroll to position [1907, 0]
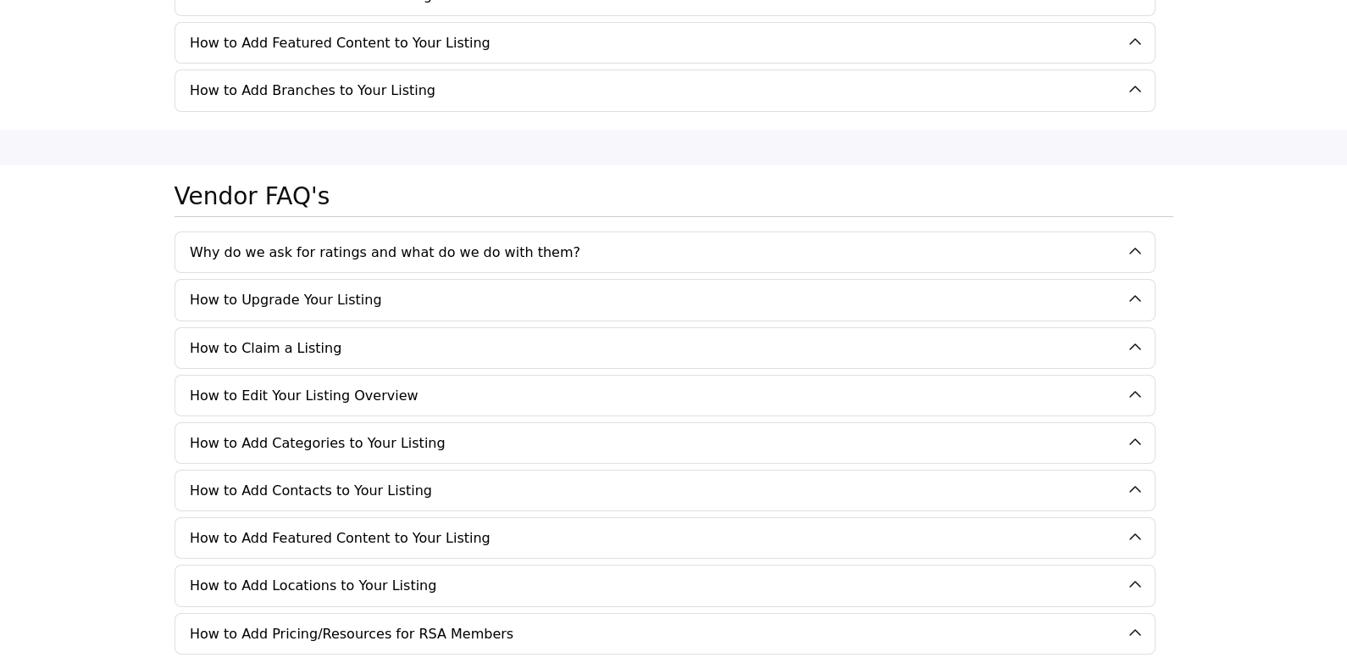
click at [352, 340] on button "How to Claim a Listing" at bounding box center [651, 348] width 953 height 40
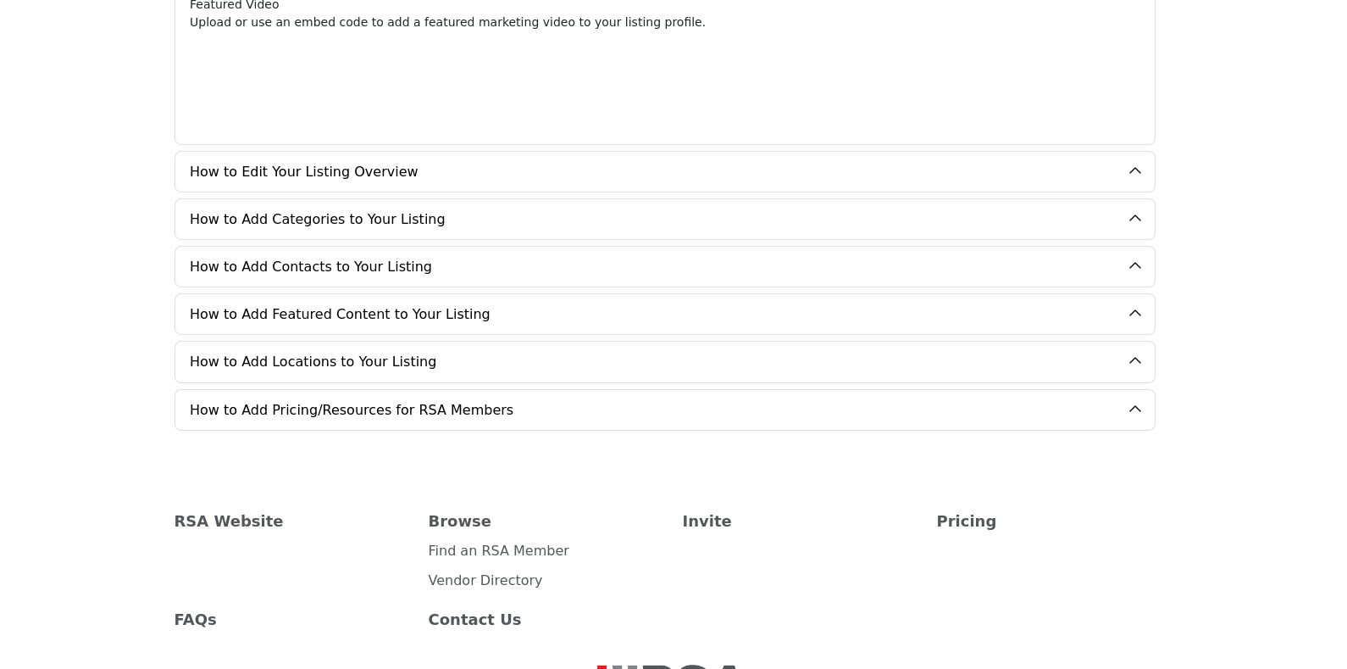
scroll to position [5402, 0]
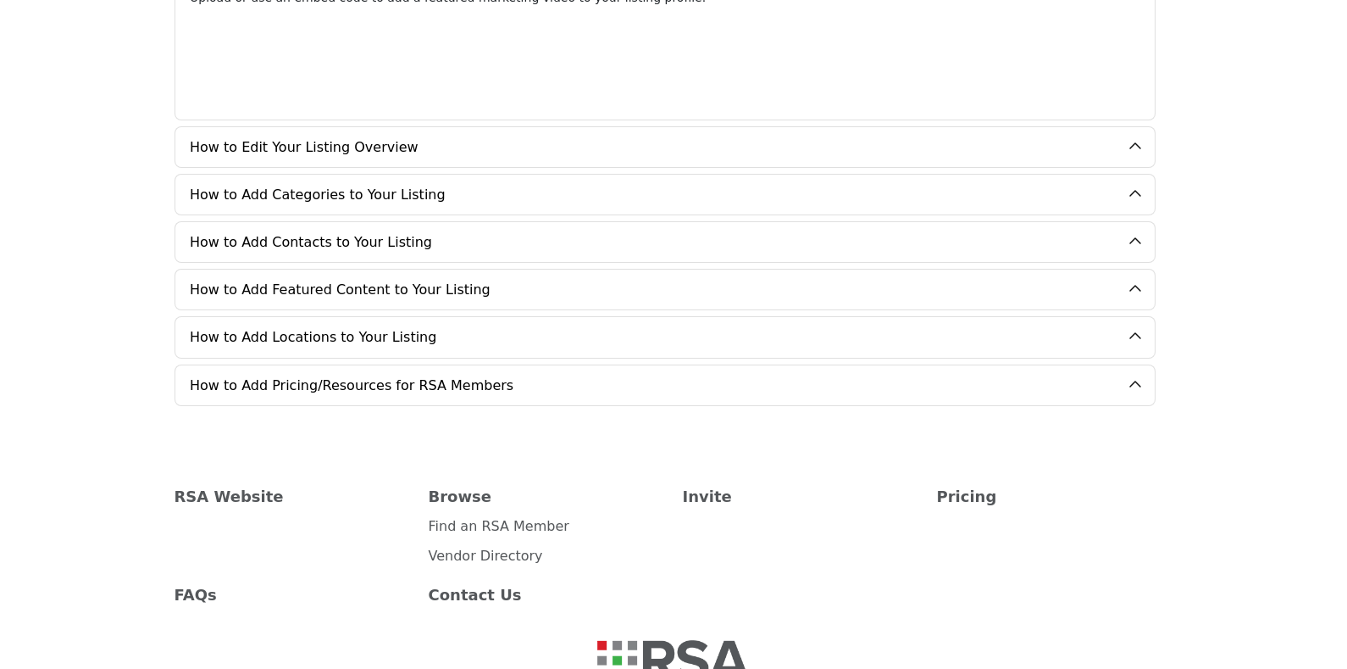
click at [374, 222] on button "How to Add Contacts to Your Listing" at bounding box center [651, 242] width 953 height 40
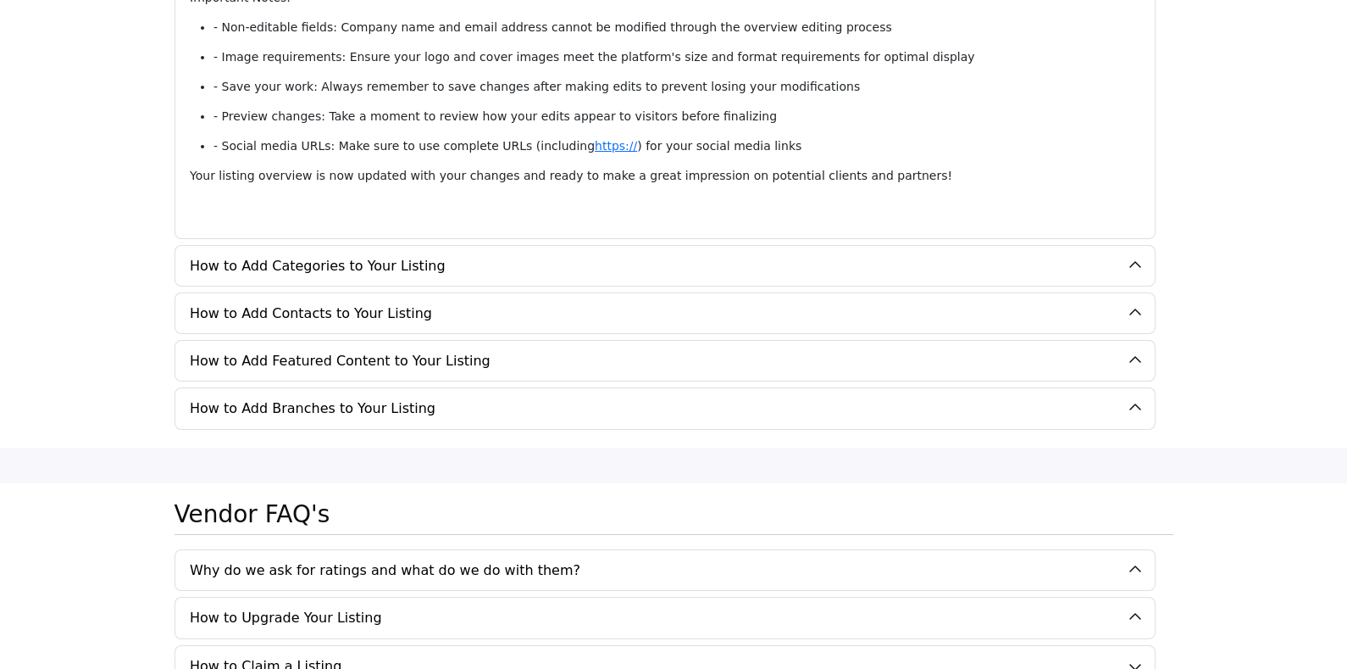
scroll to position [1801, 0]
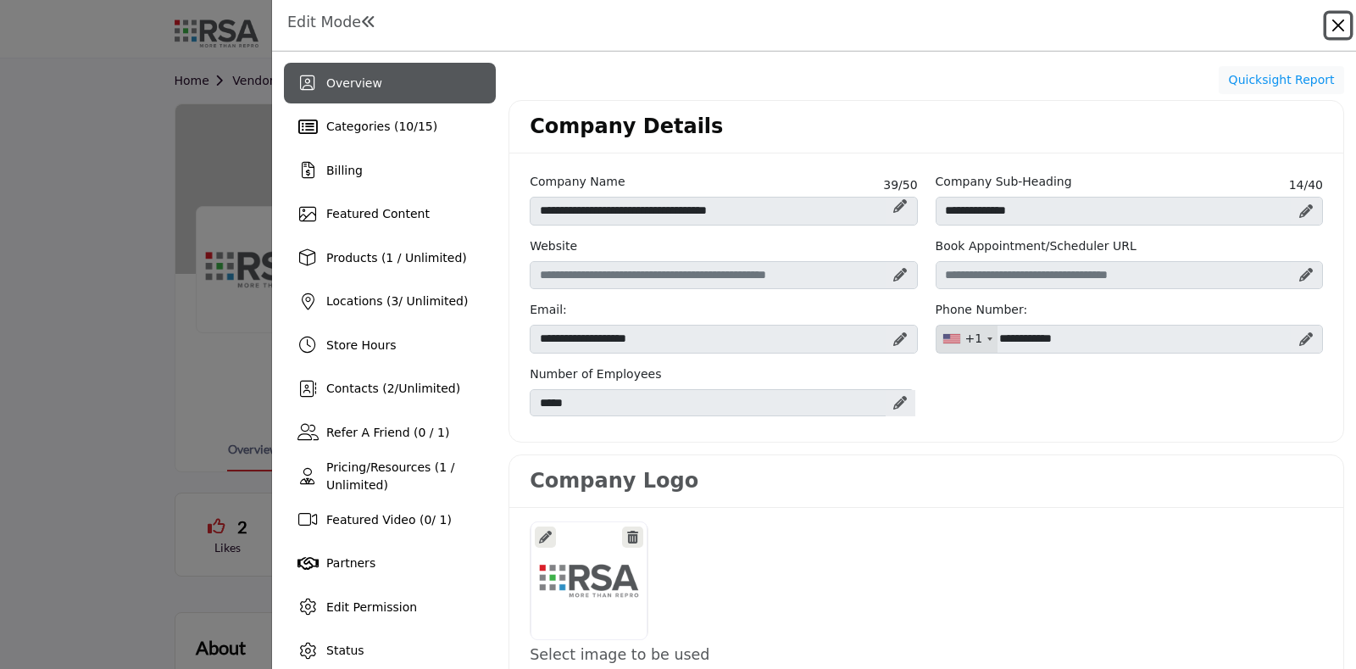
click at [1333, 26] on button "Close" at bounding box center [1338, 26] width 24 height 24
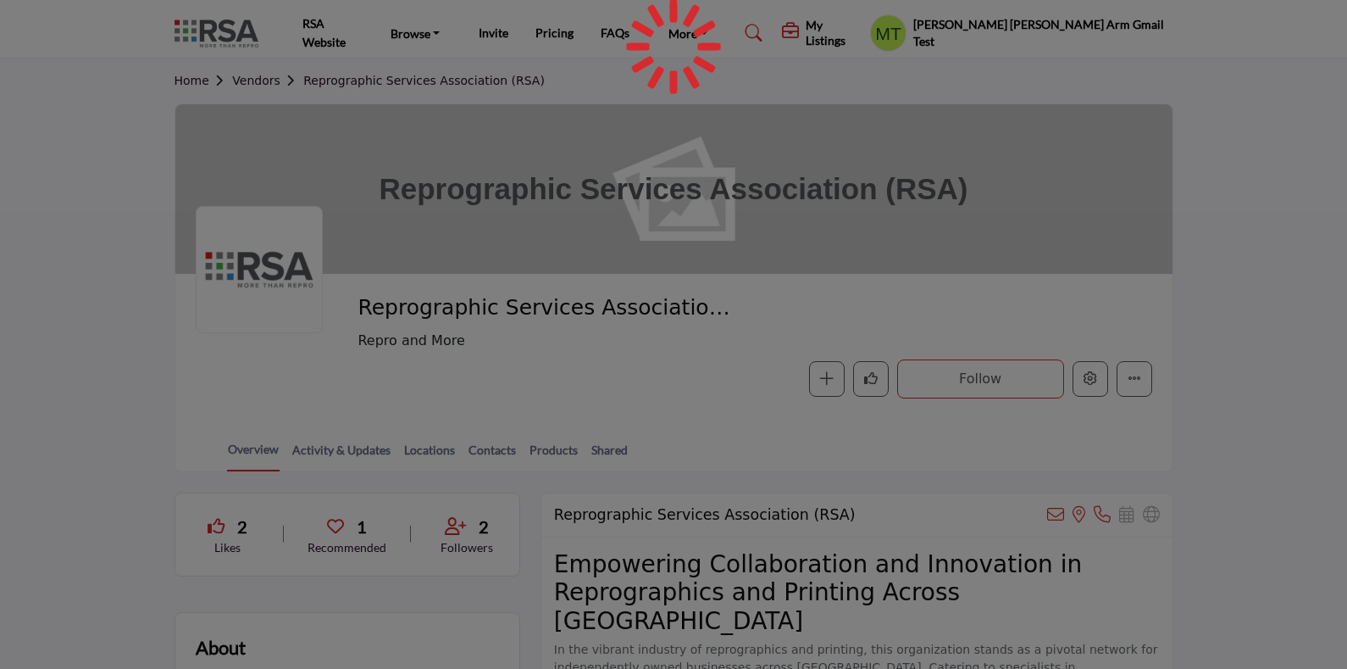
click at [1132, 24] on div at bounding box center [673, 334] width 1347 height 669
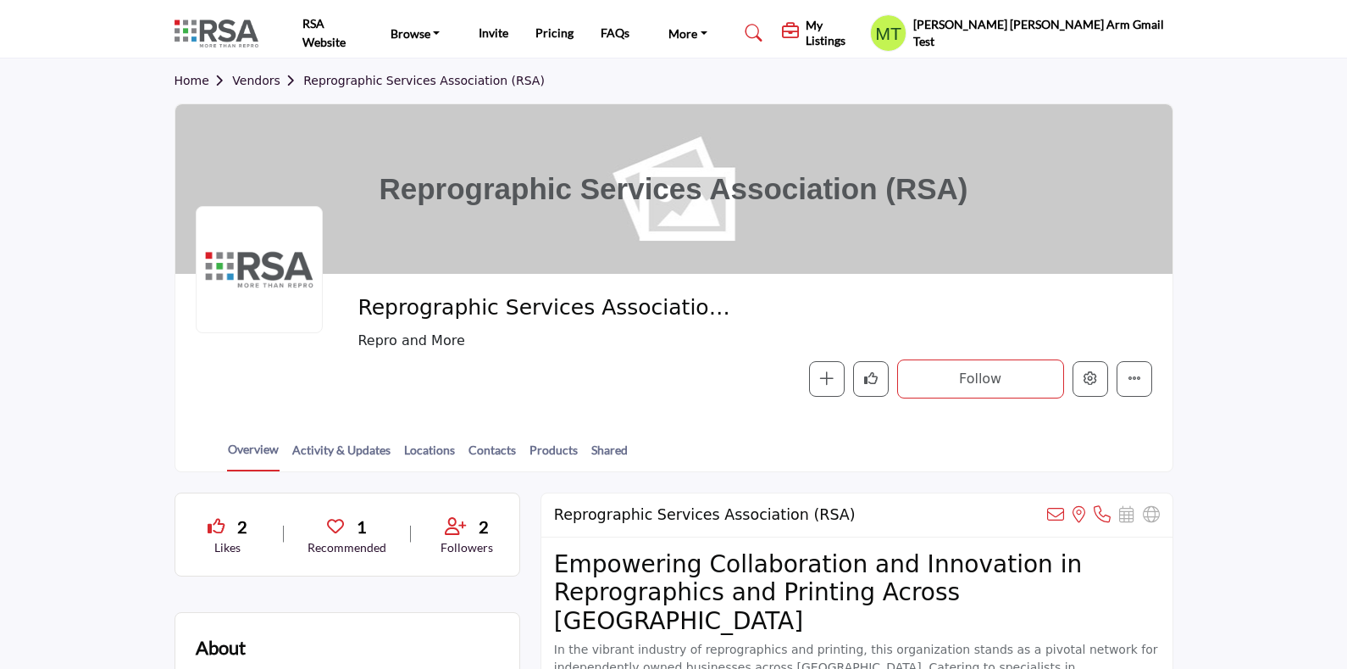
click at [1129, 35] on h5 "Mary Beth Arm Gmail Test" at bounding box center [1043, 32] width 260 height 33
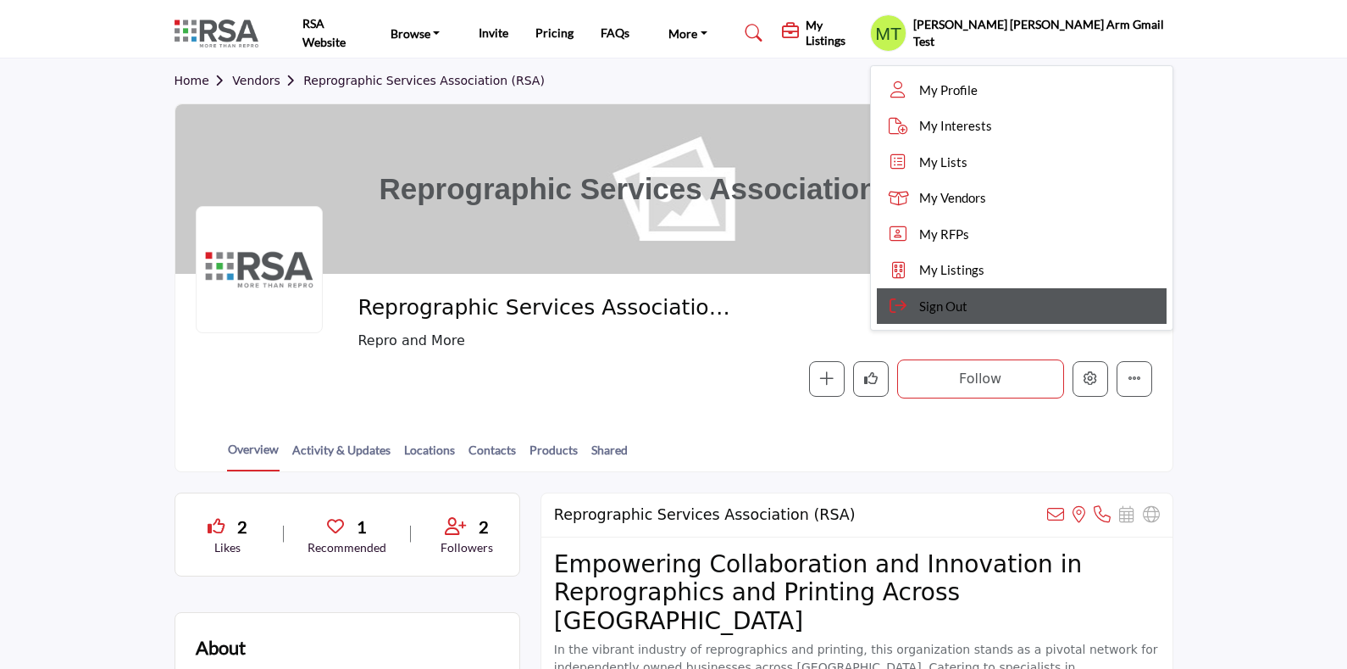
click at [1052, 316] on div "Sign Out" at bounding box center [1021, 306] width 289 height 36
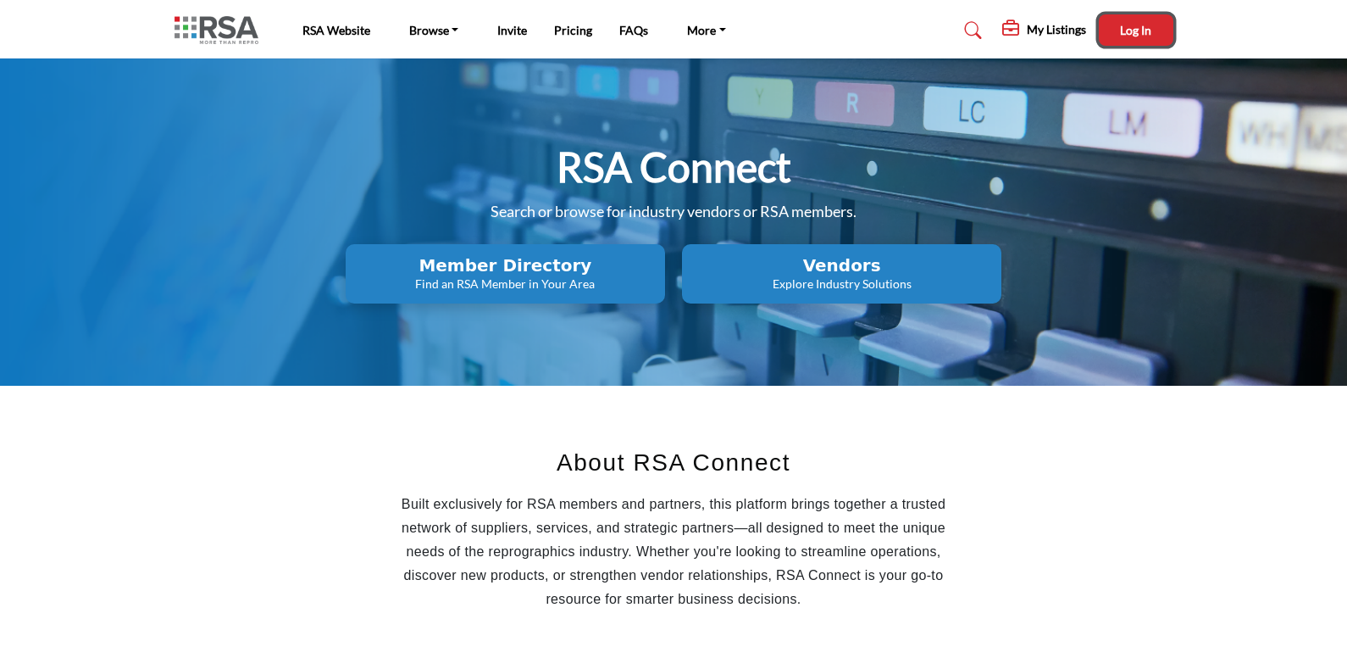
click at [1127, 35] on span "Log In" at bounding box center [1135, 30] width 31 height 14
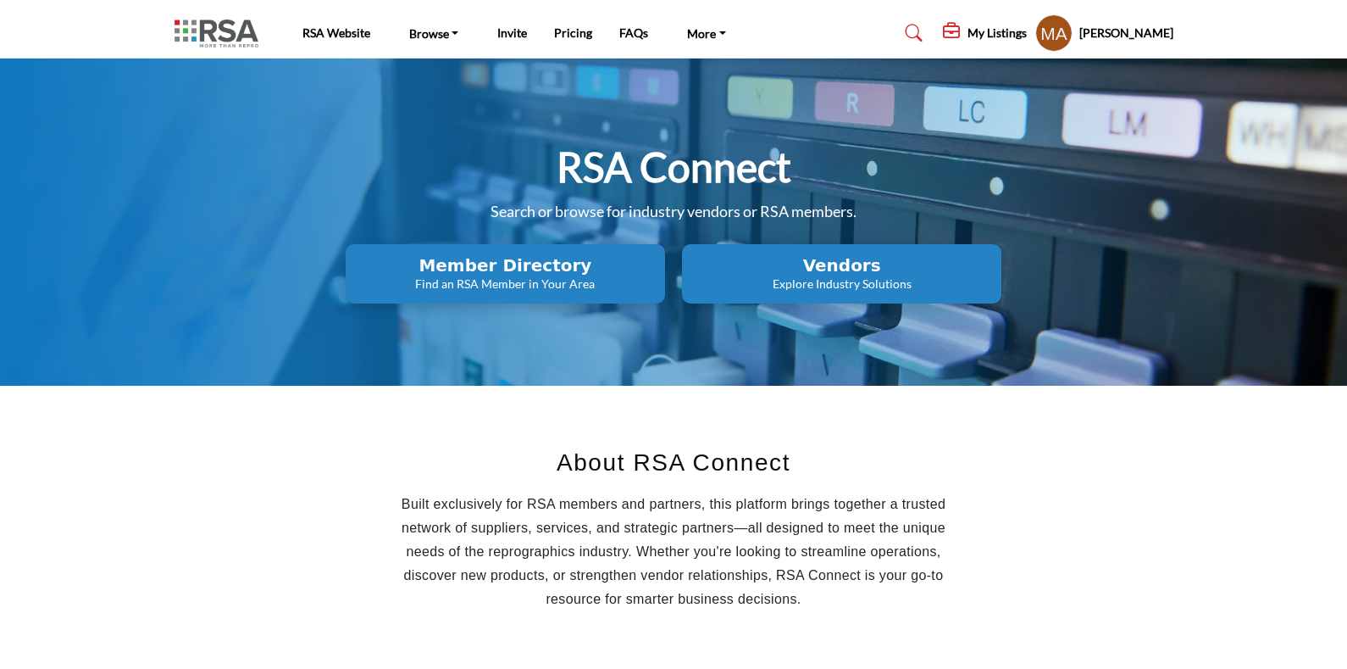
click at [1125, 32] on h5 "[PERSON_NAME]" at bounding box center [1127, 33] width 94 height 17
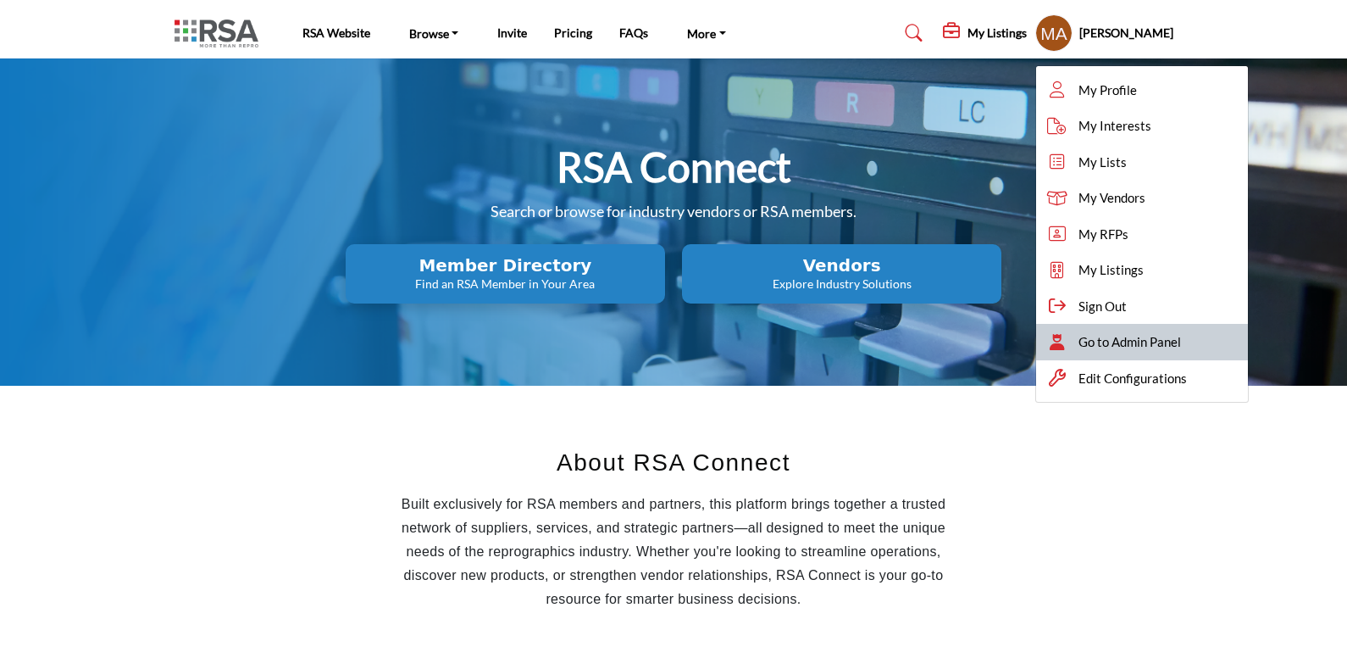
click at [1079, 336] on span "Go to Admin Panel" at bounding box center [1130, 341] width 103 height 19
